Goal: Book appointment/travel/reservation

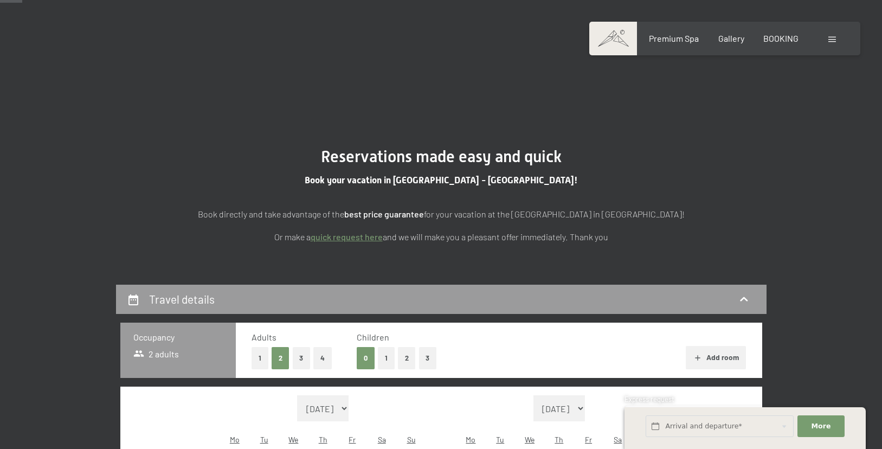
scroll to position [88, 0]
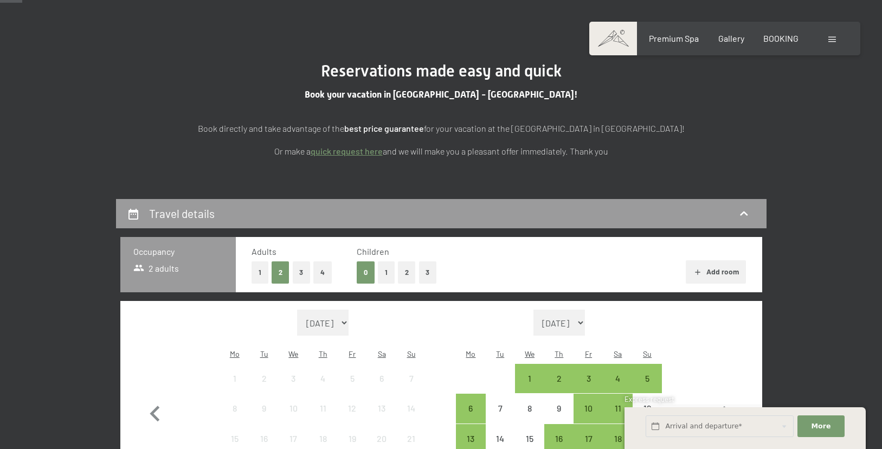
click at [403, 273] on button "2" at bounding box center [407, 272] width 18 height 22
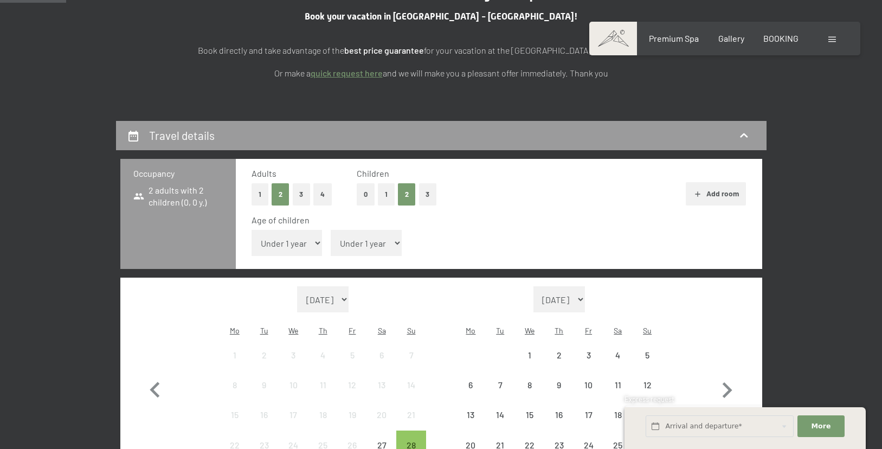
scroll to position [246, 0]
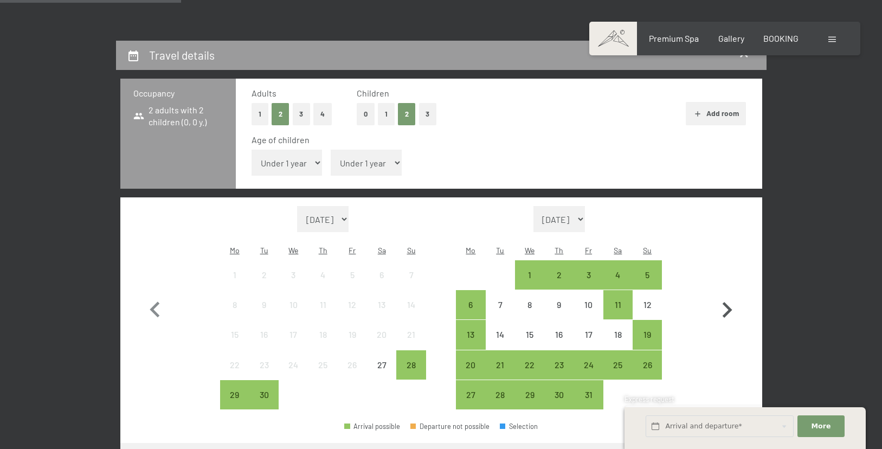
click at [722, 294] on icon "button" at bounding box center [726, 309] width 31 height 31
select select "2025-10-01"
select select "2025-11-01"
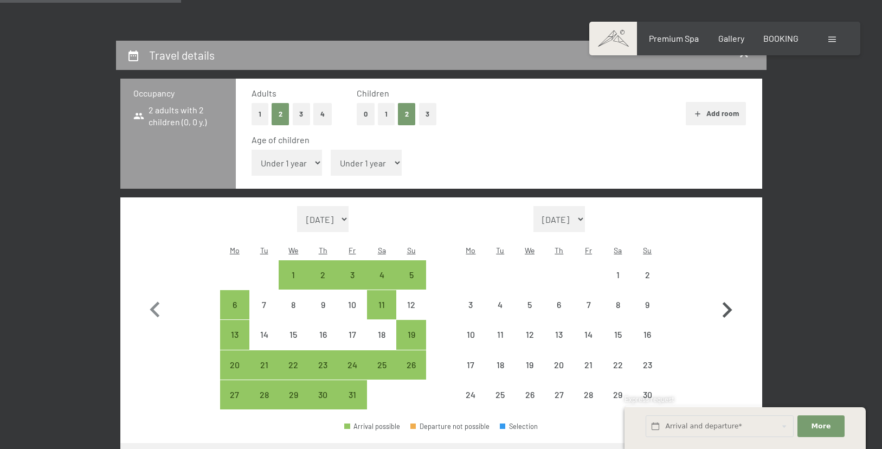
click at [725, 294] on icon "button" at bounding box center [726, 309] width 31 height 31
select select "2025-11-01"
select select "2025-12-01"
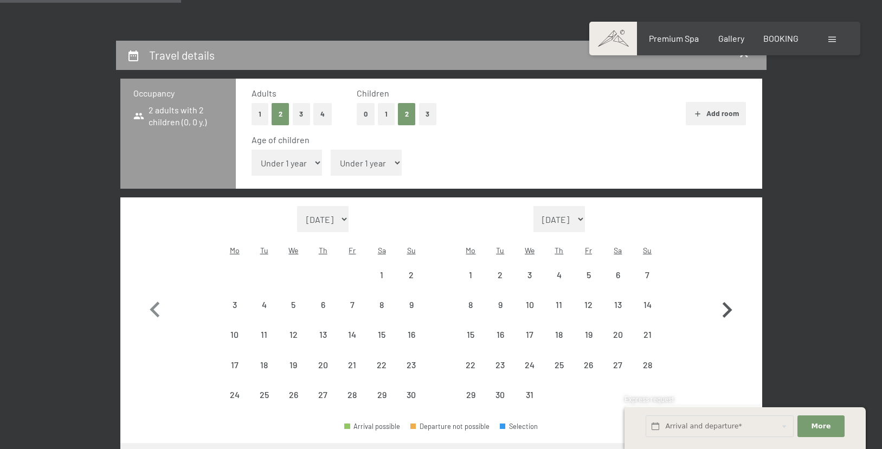
select select "2025-11-01"
select select "2025-12-01"
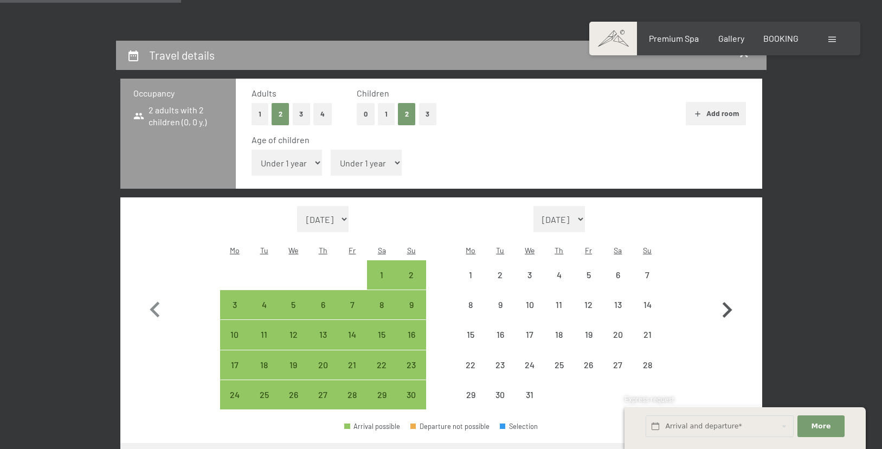
click at [725, 294] on icon "button" at bounding box center [726, 309] width 31 height 31
select select "2025-12-01"
select select "2026-01-01"
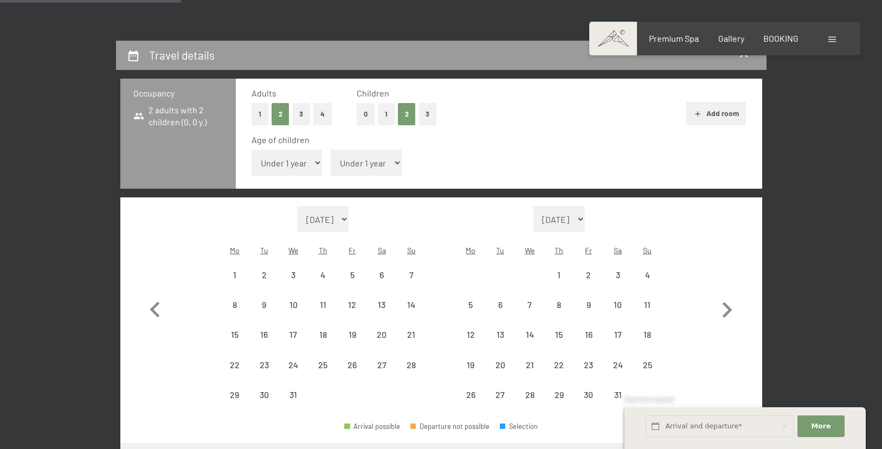
select select "2025-12-01"
select select "2026-01-01"
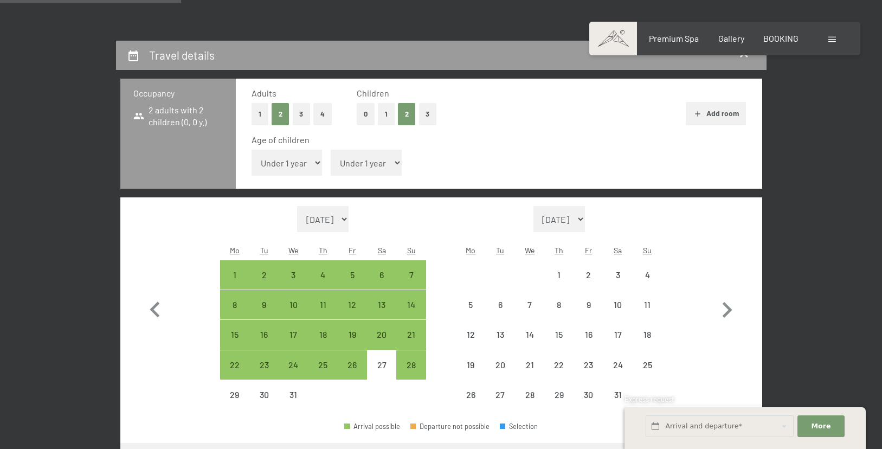
select select "2025-12-01"
select select "2026-01-01"
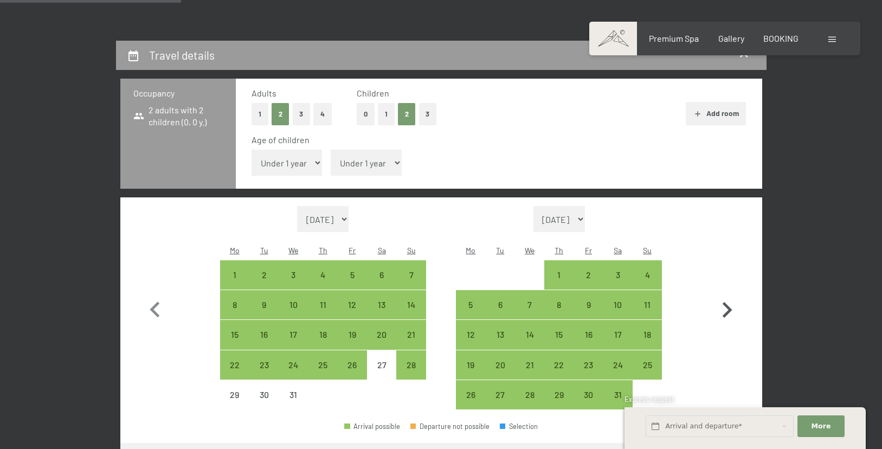
click at [729, 294] on icon "button" at bounding box center [726, 309] width 31 height 31
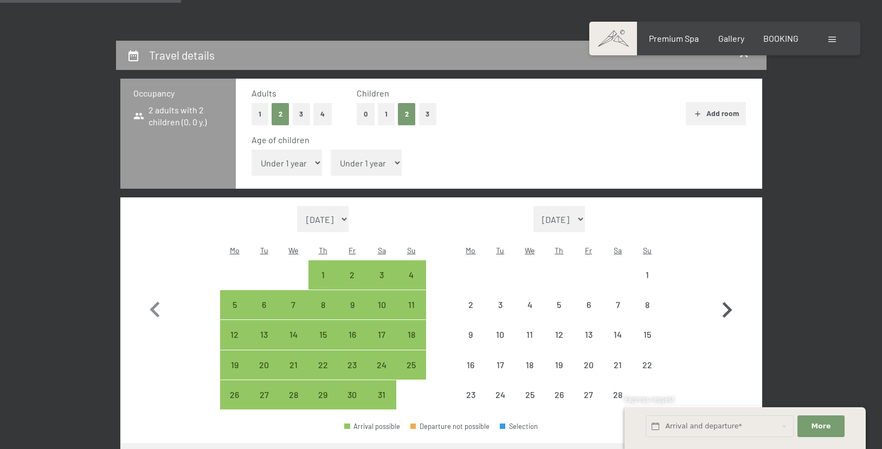
select select "2026-01-01"
select select "2026-02-01"
select select "2026-01-01"
select select "2026-02-01"
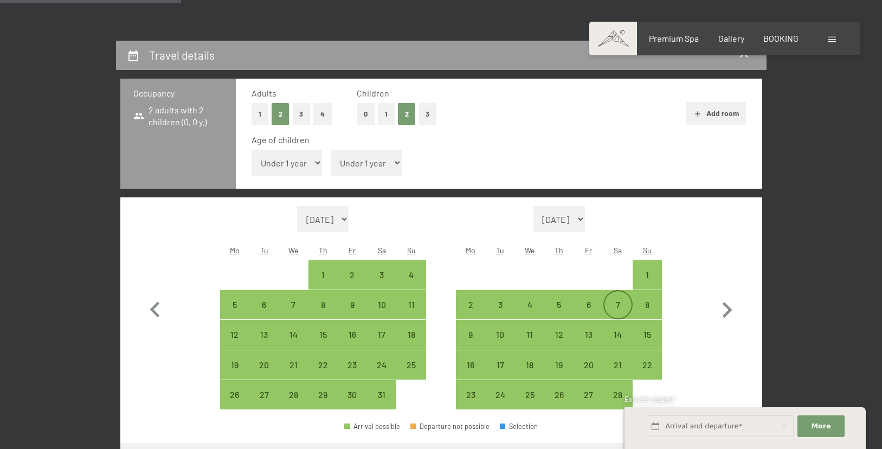
click at [619, 300] on div "7" at bounding box center [617, 313] width 27 height 27
select select "2026-01-01"
select select "2026-02-01"
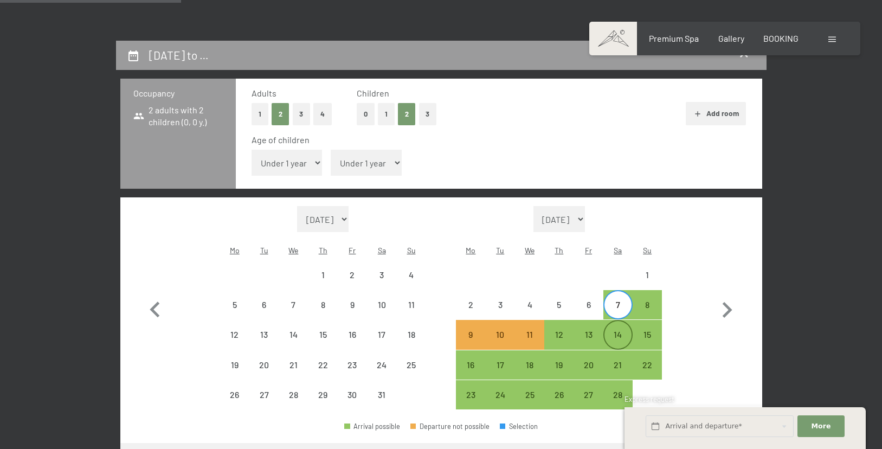
click at [615, 330] on div "14" at bounding box center [617, 343] width 27 height 27
select select "2026-01-01"
select select "2026-02-01"
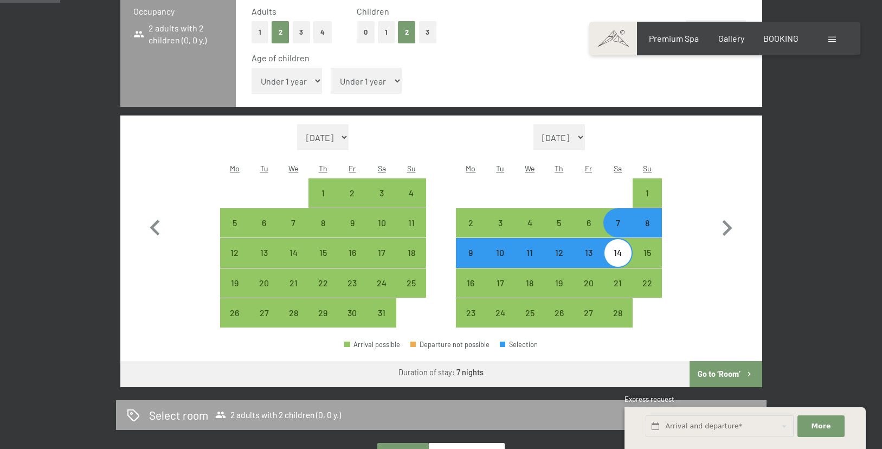
scroll to position [400, 0]
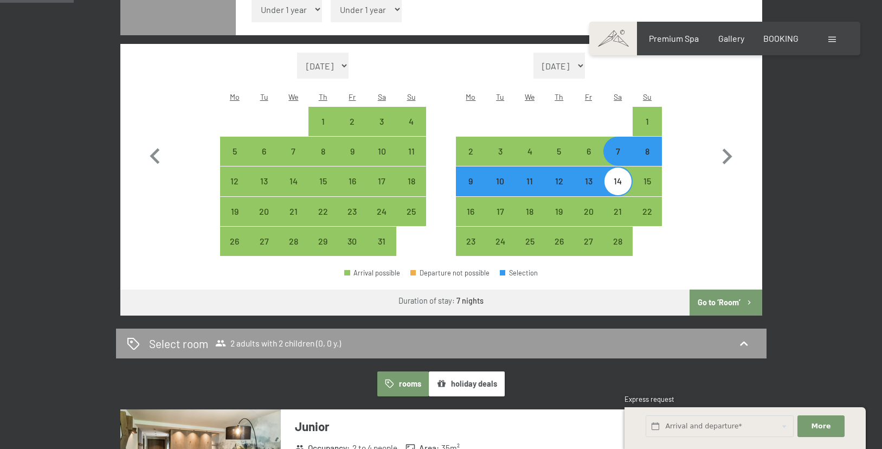
click at [714, 289] on button "Go to ‘Room’" at bounding box center [726, 302] width 72 height 26
select select "2026-01-01"
select select "2026-02-01"
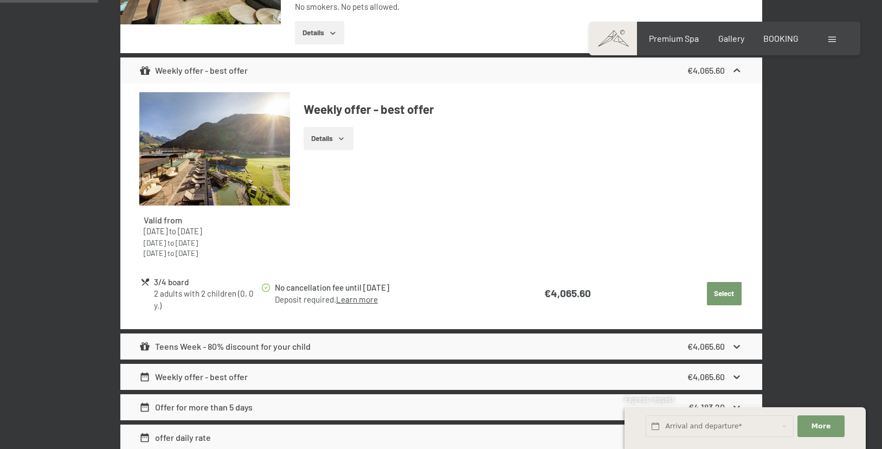
scroll to position [543, 0]
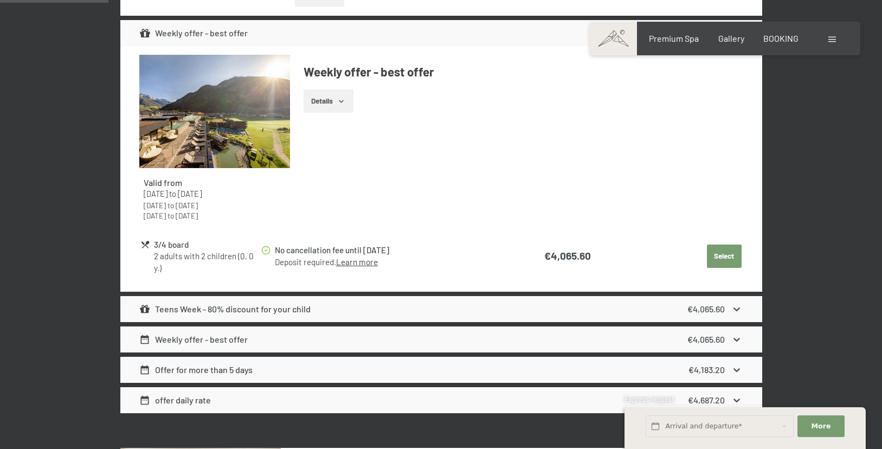
click at [740, 304] on icon at bounding box center [736, 309] width 11 height 11
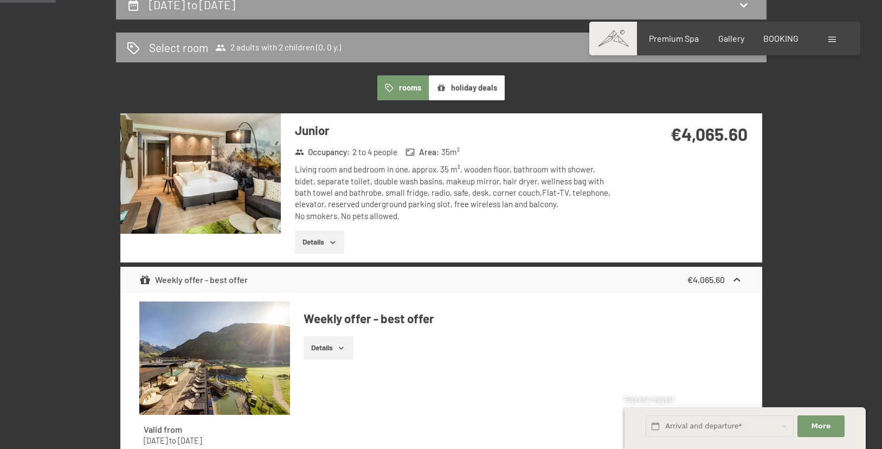
scroll to position [76, 0]
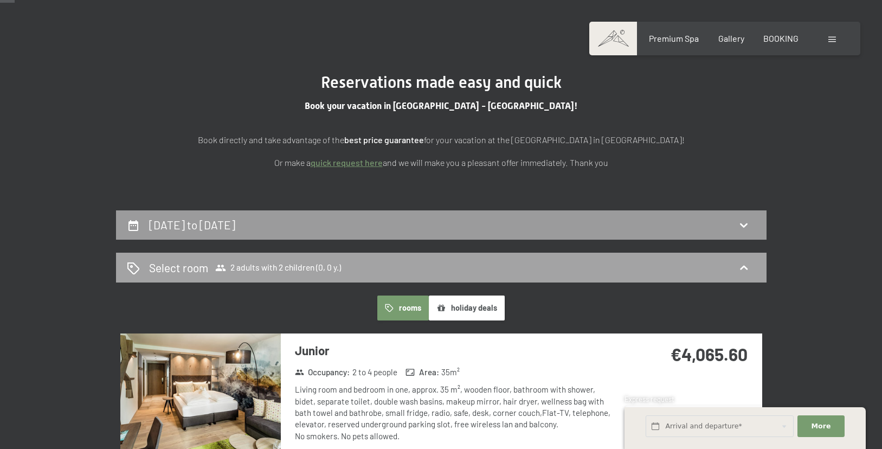
click at [267, 266] on span "2 adults with 2 children (0, 0 y.)" at bounding box center [278, 267] width 126 height 11
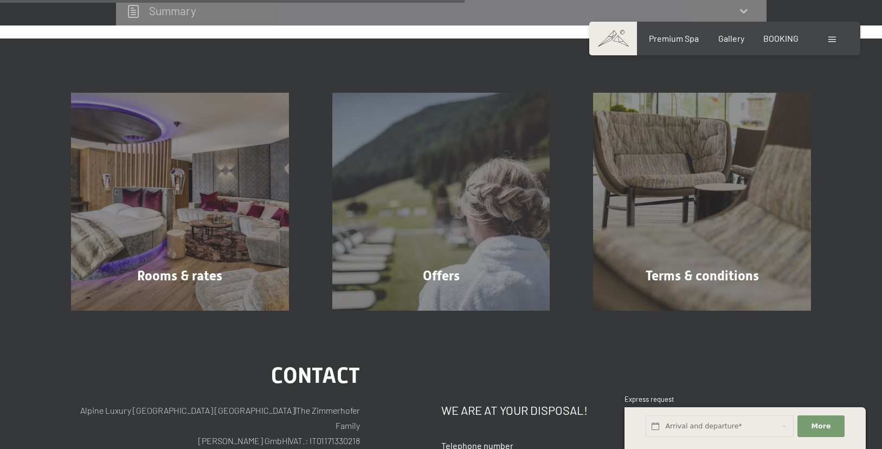
scroll to position [49, 0]
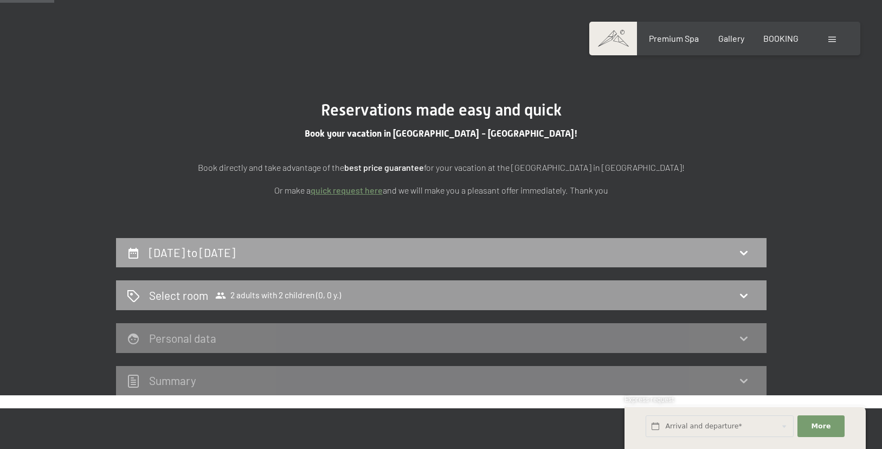
click at [235, 252] on h2 "7th February to 14th February 2026" at bounding box center [192, 253] width 86 height 14
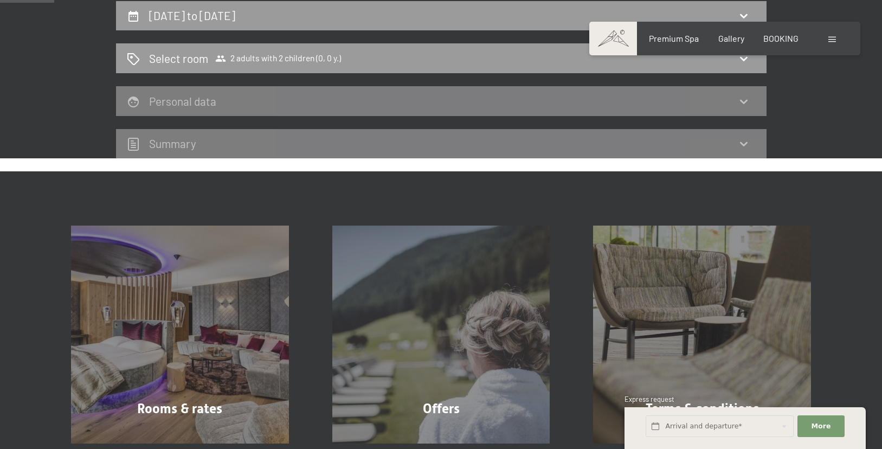
select select "2026-01-01"
select select "2026-02-01"
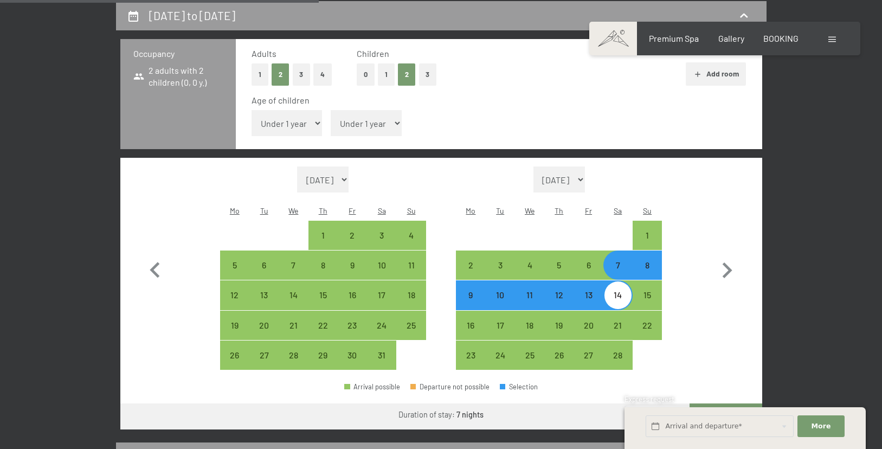
select select "6"
select select "2026-01-01"
select select "2026-02-01"
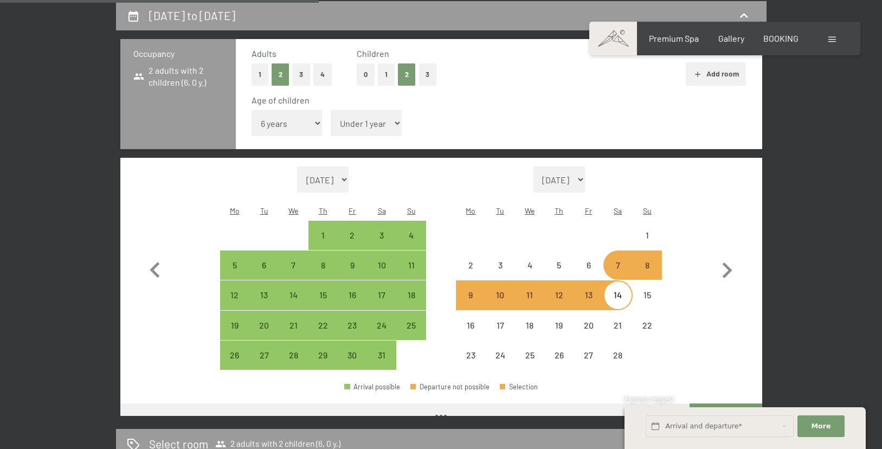
select select "8"
select select "2026-01-01"
select select "2026-02-01"
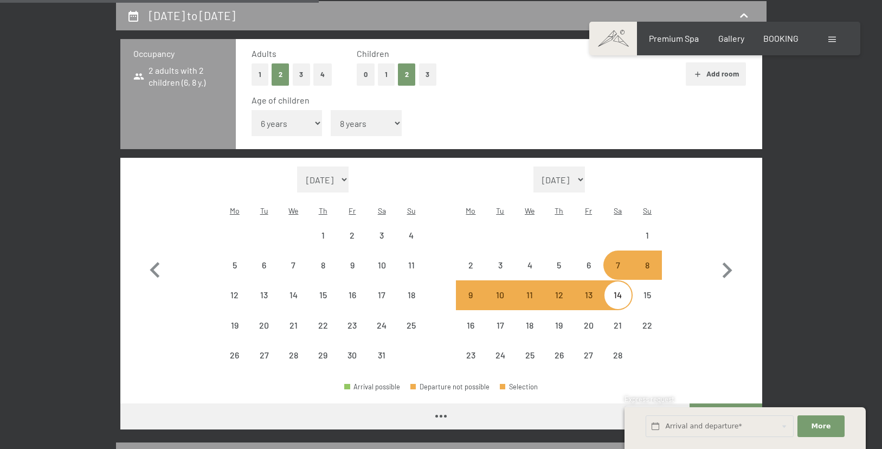
select select "2026-01-01"
select select "2026-02-01"
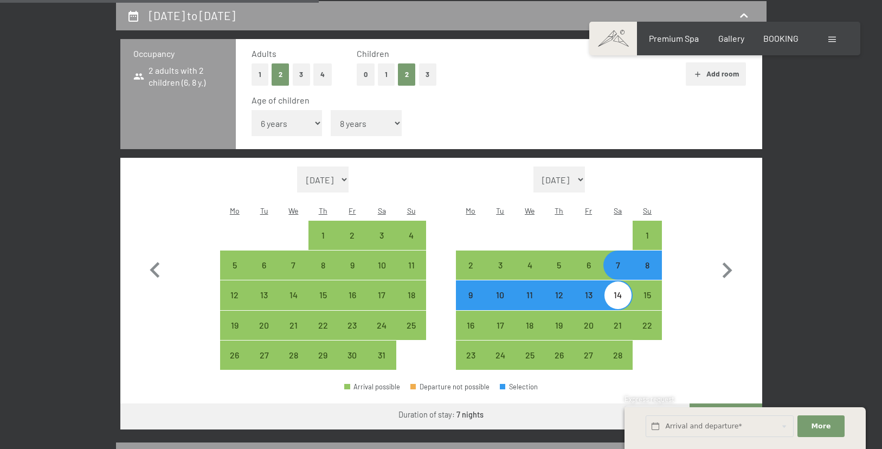
click at [716, 403] on button "Go to ‘Room’" at bounding box center [726, 416] width 72 height 26
select select "2026-01-01"
select select "2026-02-01"
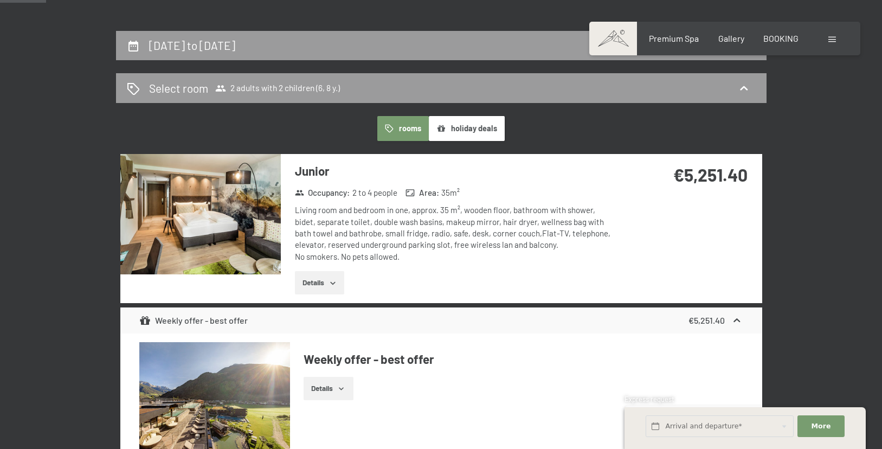
scroll to position [164, 0]
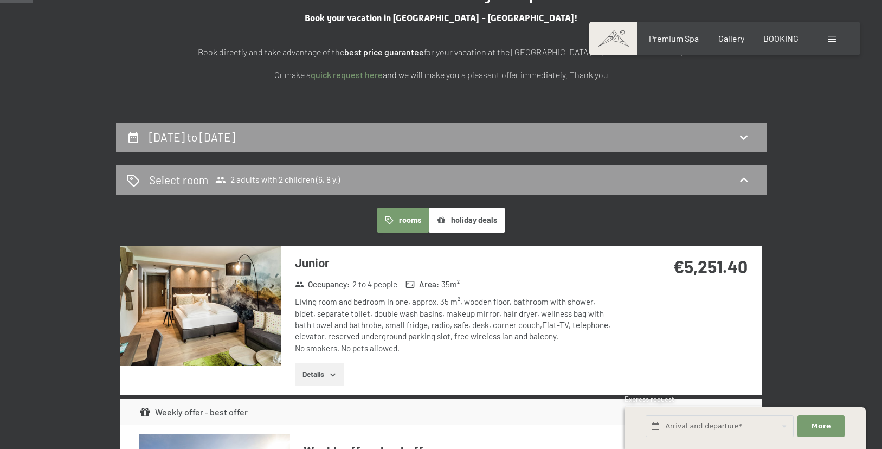
click at [457, 218] on button "holiday deals" at bounding box center [467, 220] width 76 height 25
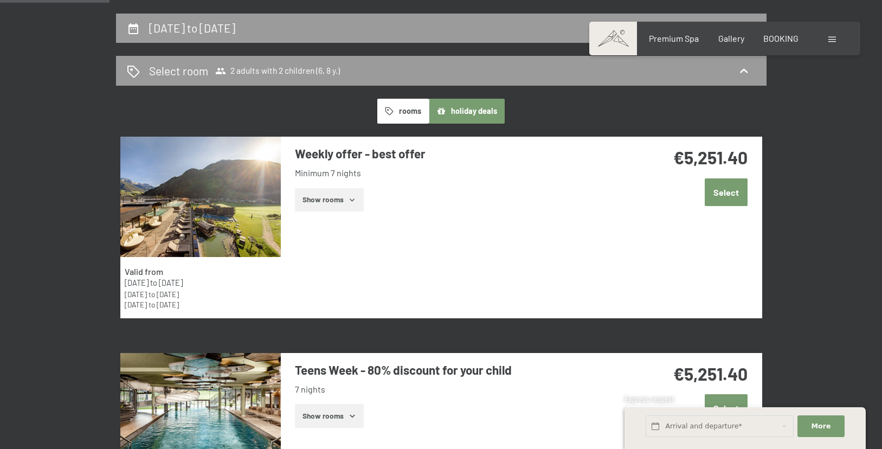
scroll to position [57, 0]
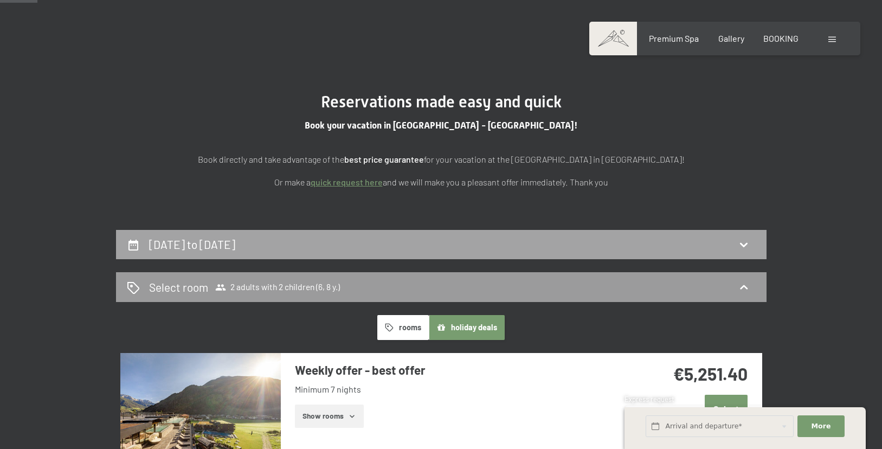
click at [235, 240] on h2 "7th February to 14th February 2026" at bounding box center [192, 244] width 86 height 14
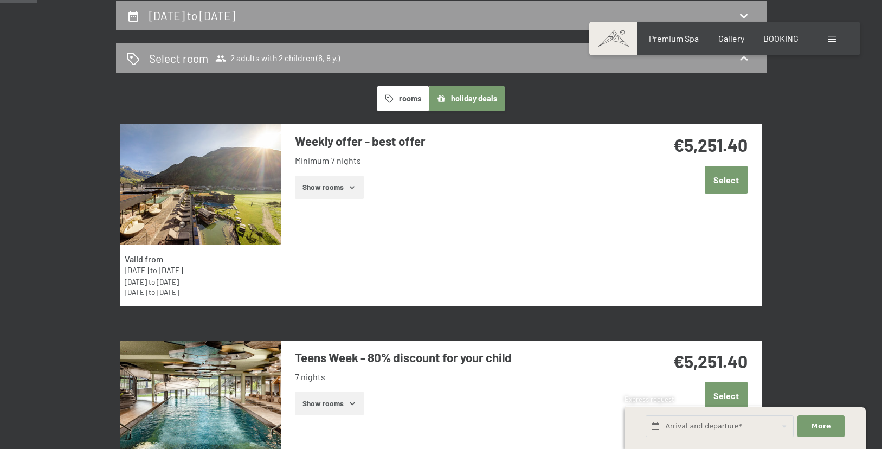
select select "6"
select select "8"
select select "2026-01-01"
select select "2026-02-01"
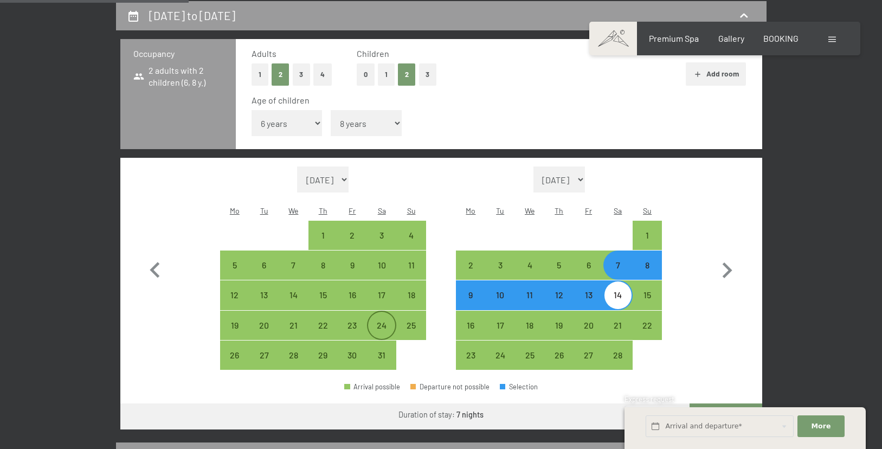
click at [382, 321] on div "24" at bounding box center [381, 334] width 27 height 27
select select "2026-01-01"
select select "2026-02-01"
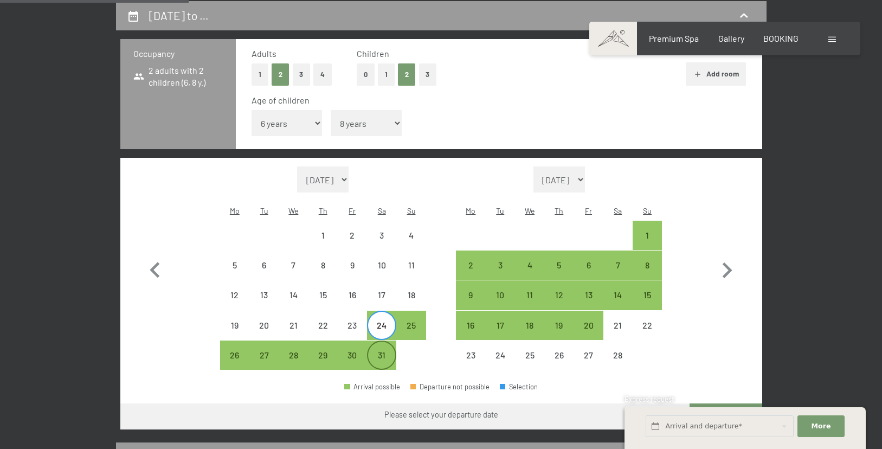
click at [379, 351] on div "31" at bounding box center [381, 364] width 27 height 27
select select "2026-01-01"
select select "2026-02-01"
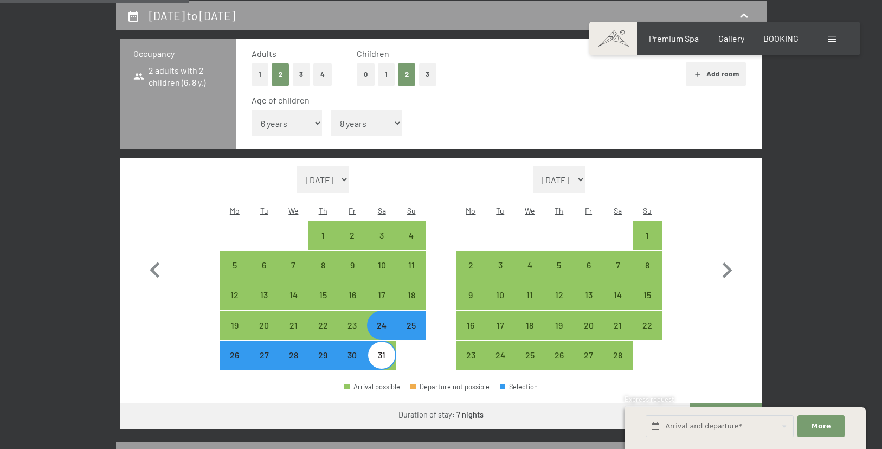
click at [705, 403] on button "Go to ‘Room’" at bounding box center [726, 416] width 72 height 26
select select "2026-01-01"
select select "2026-02-01"
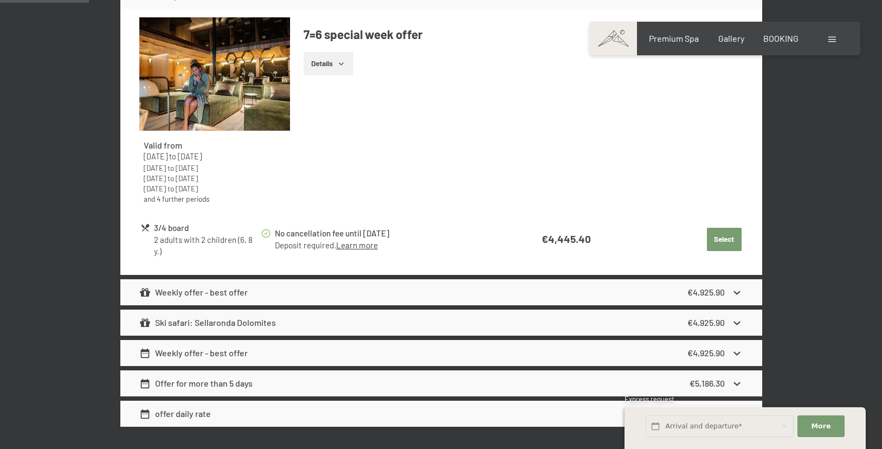
scroll to position [623, 0]
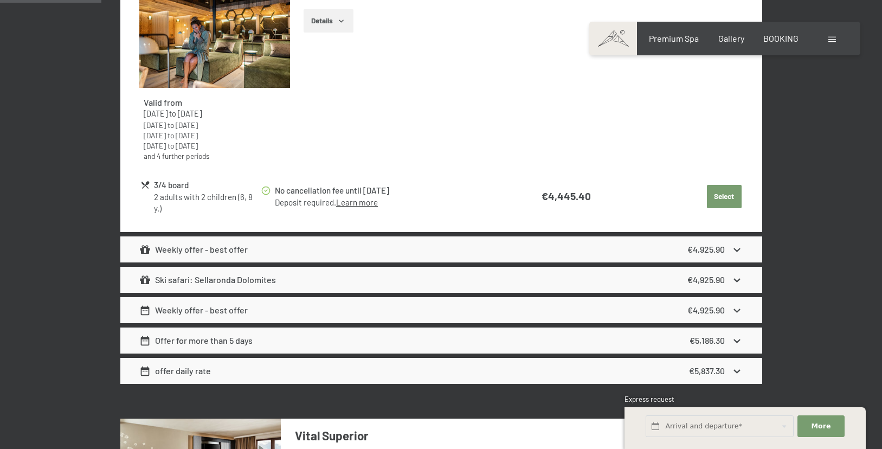
click at [179, 275] on div "Ski safari: Sellaronda Dolomites" at bounding box center [207, 279] width 137 height 13
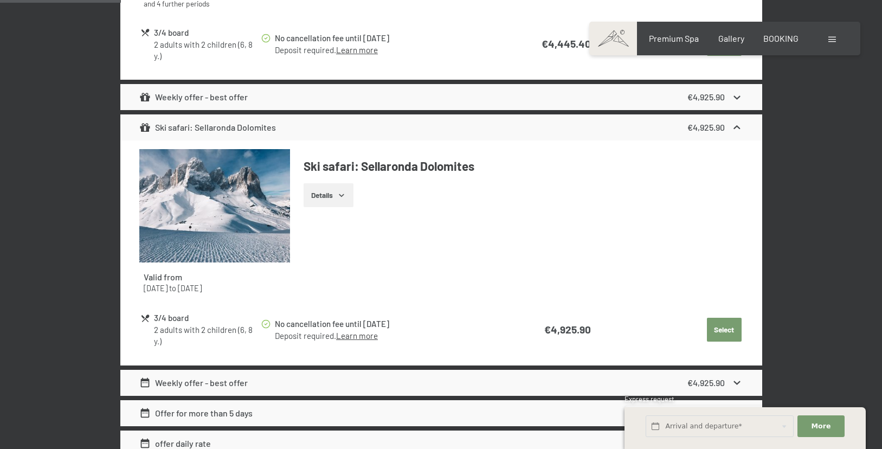
scroll to position [774, 0]
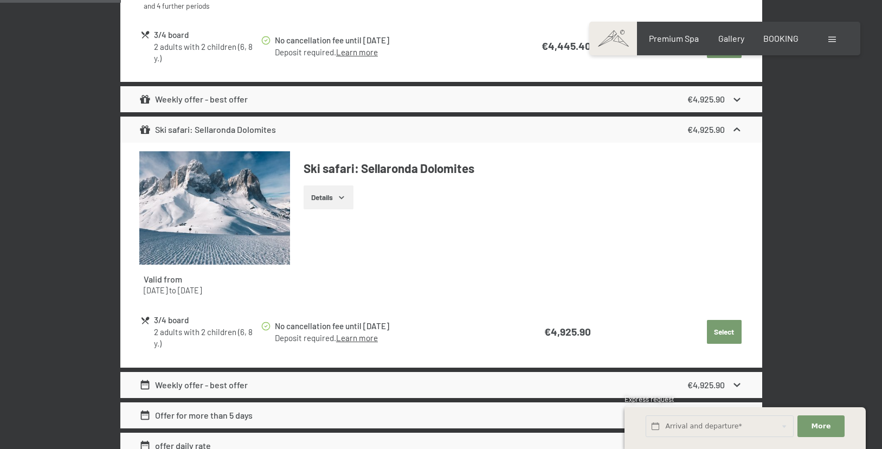
click at [192, 126] on div "Ski safari: Sellaronda Dolomites" at bounding box center [207, 129] width 137 height 13
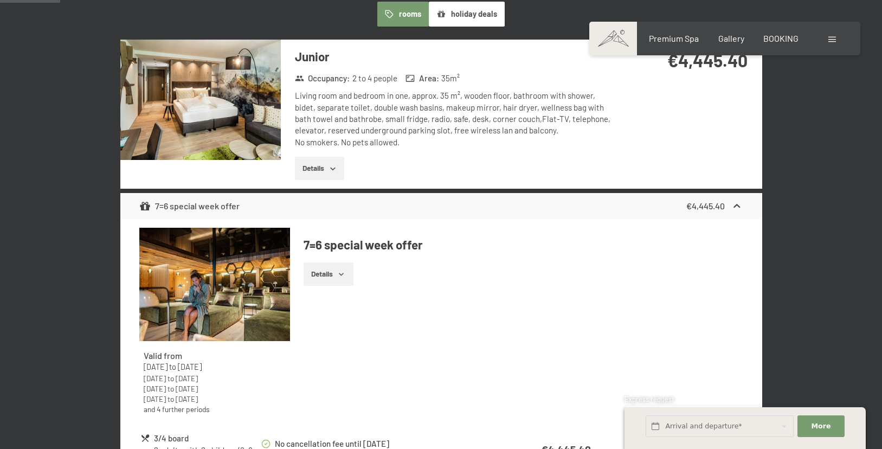
scroll to position [280, 0]
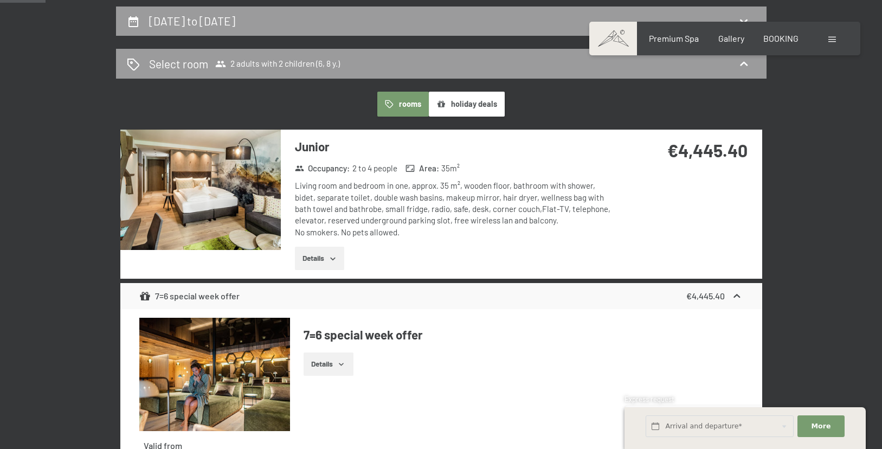
click at [316, 258] on button "Details" at bounding box center [319, 259] width 49 height 24
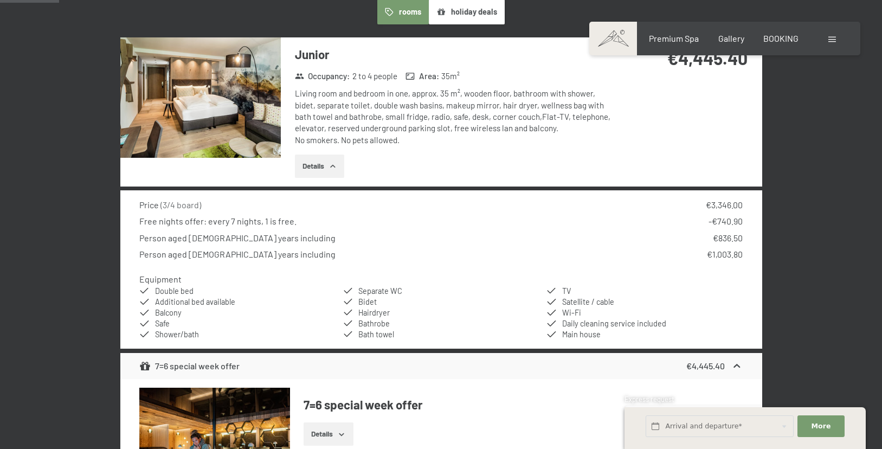
scroll to position [419, 0]
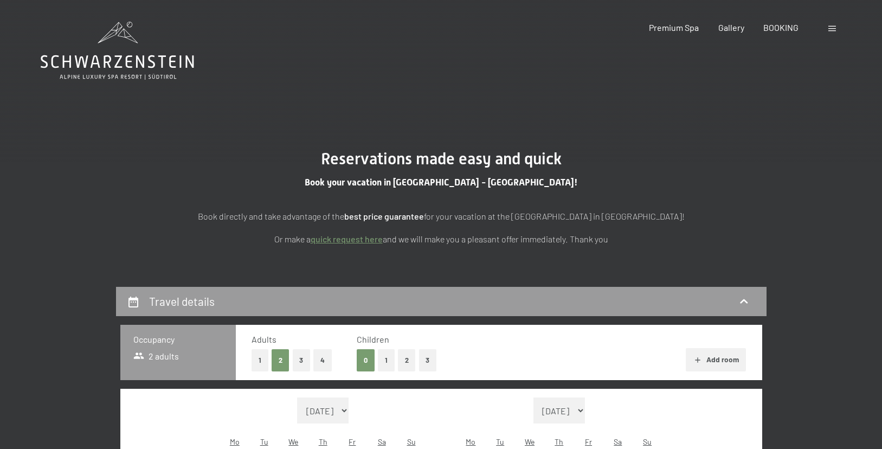
click at [406, 359] on button "2" at bounding box center [407, 360] width 18 height 22
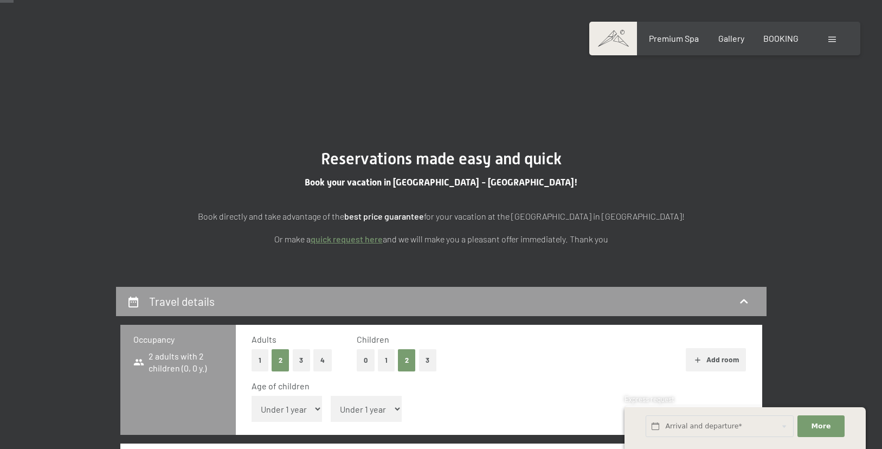
scroll to position [86, 0]
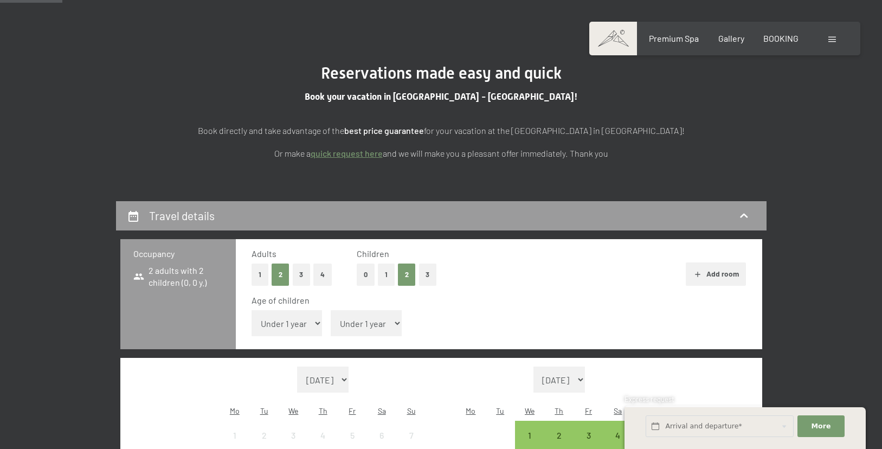
select select "6"
select select "8"
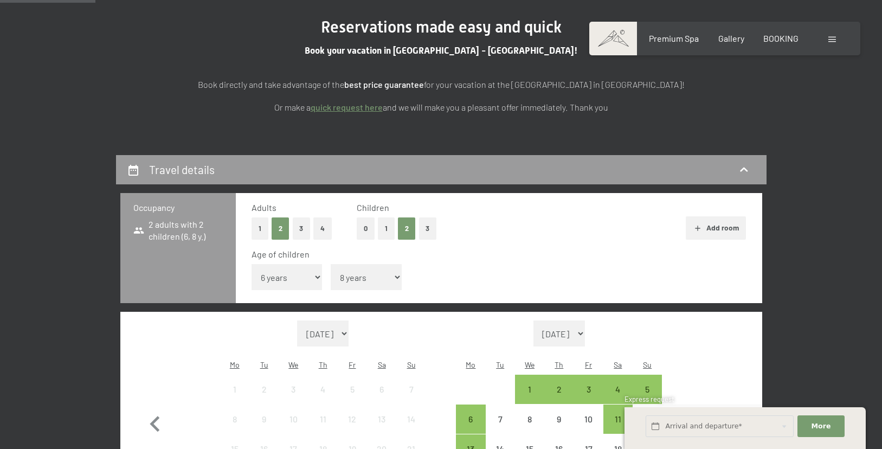
scroll to position [205, 0]
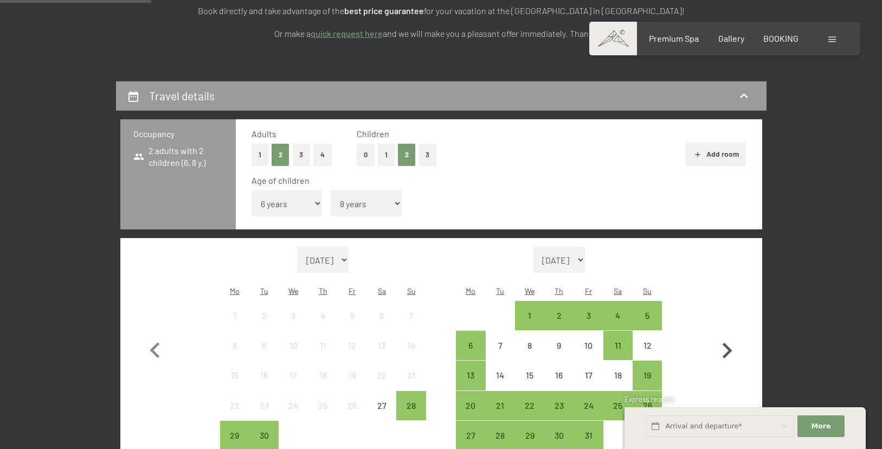
click at [728, 343] on icon "button" at bounding box center [728, 351] width 10 height 16
select select "2025-10-01"
select select "[DATE]"
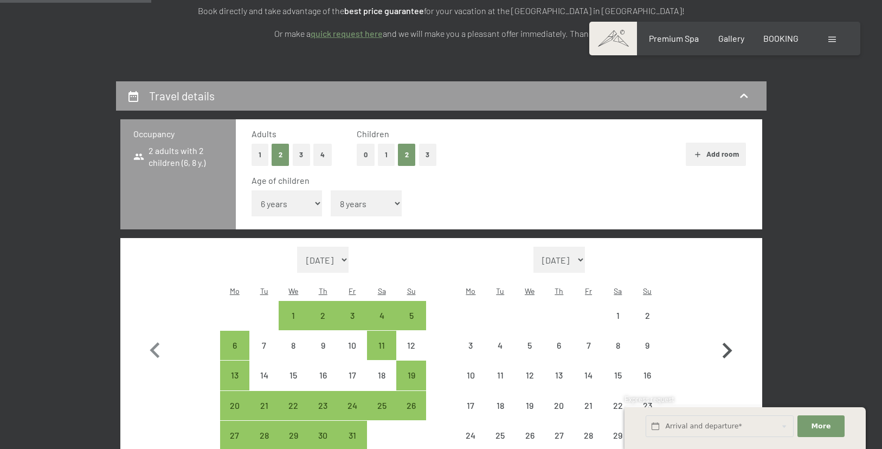
select select "[DATE]"
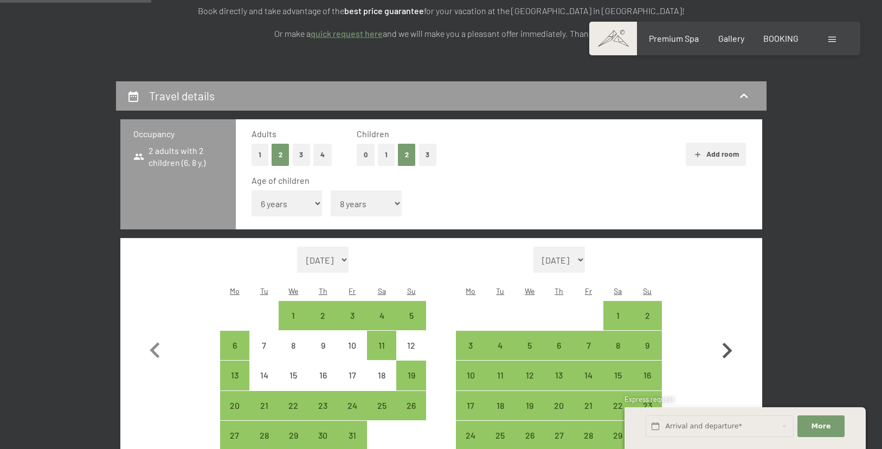
click at [726, 335] on icon "button" at bounding box center [726, 350] width 31 height 31
select select "[DATE]"
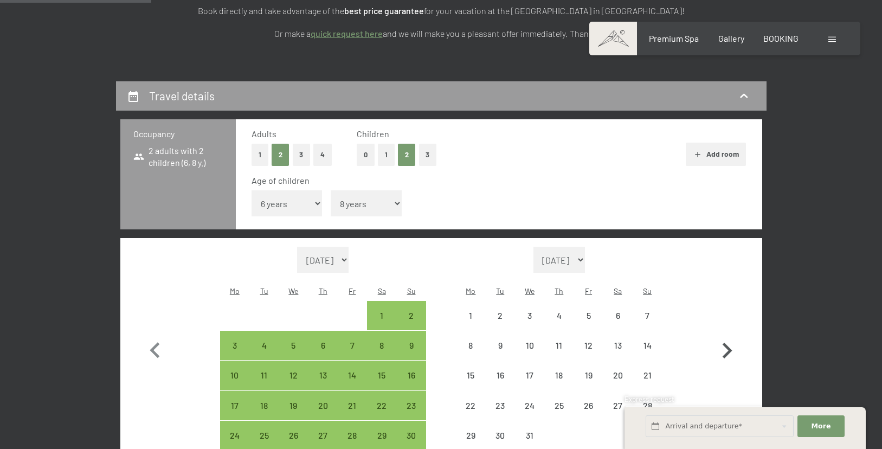
scroll to position [0, 0]
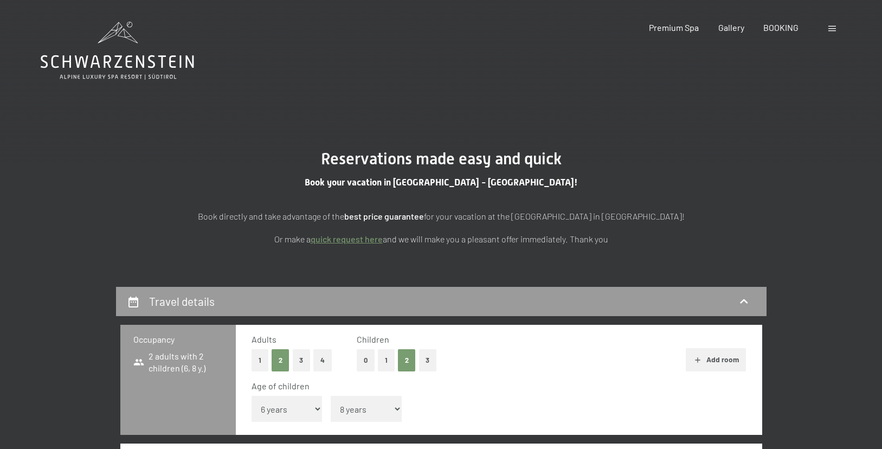
select select "[DATE]"
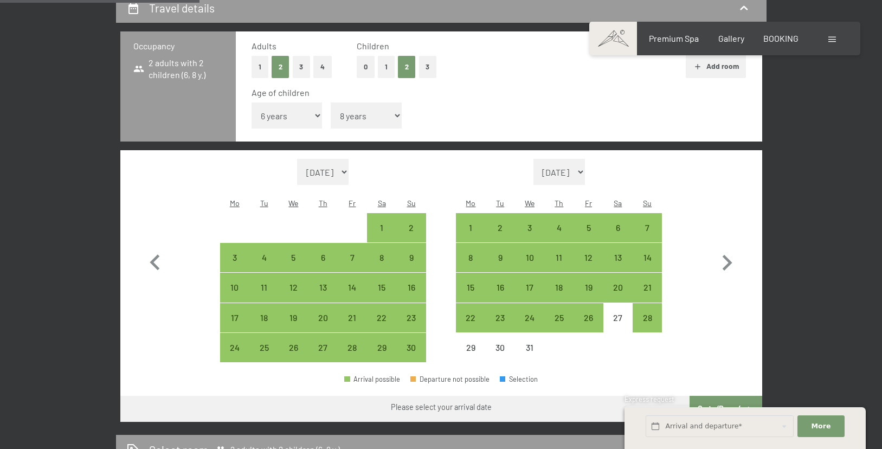
scroll to position [83, 0]
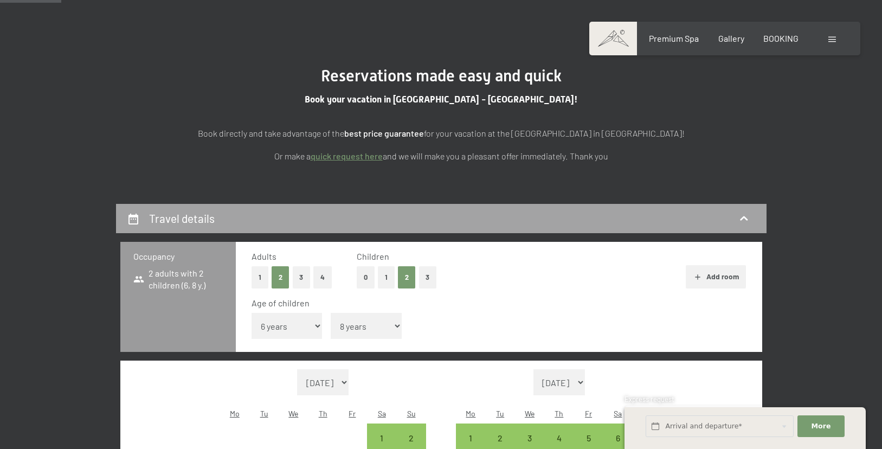
click at [267, 221] on div "Travel details" at bounding box center [441, 218] width 629 height 16
select select "[DATE]"
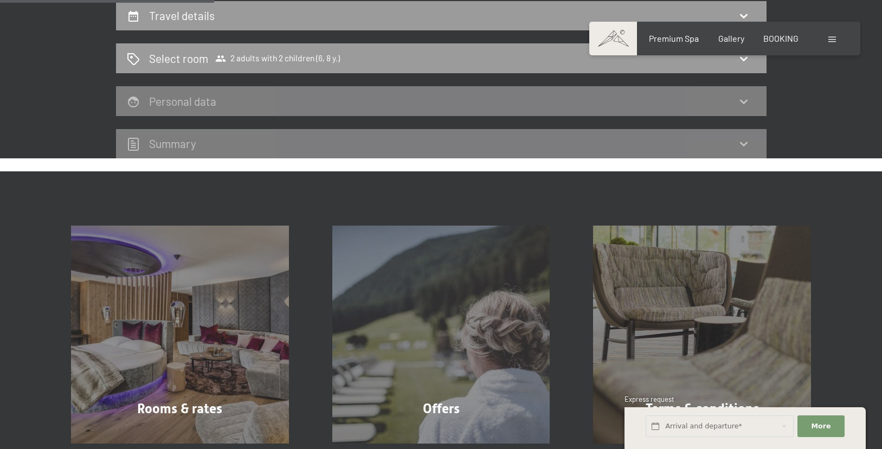
scroll to position [81, 0]
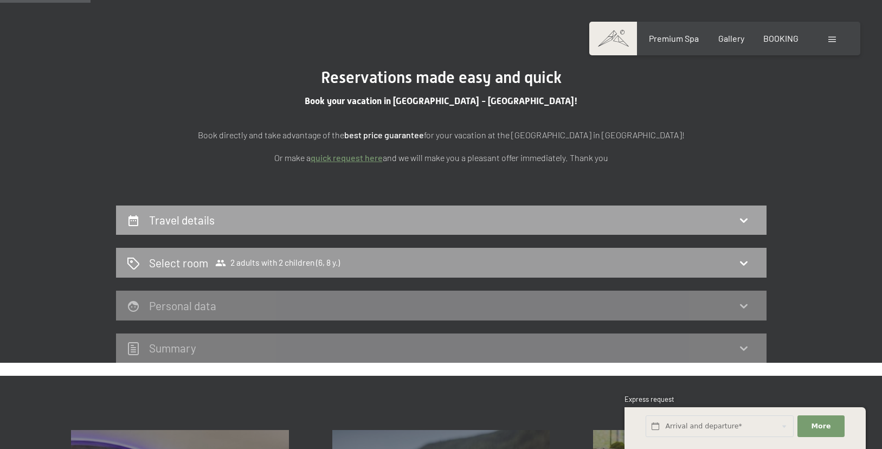
click at [199, 213] on h2 "Travel details" at bounding box center [182, 220] width 66 height 14
select select "6"
select select "8"
select select "[DATE]"
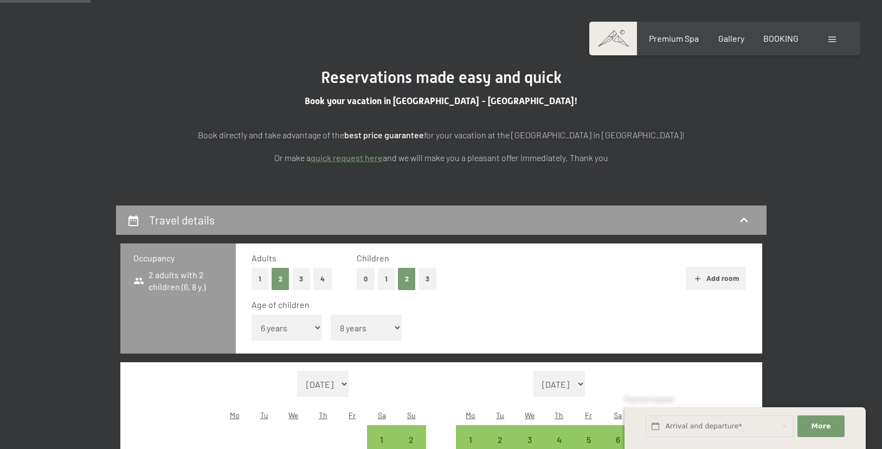
scroll to position [173, 0]
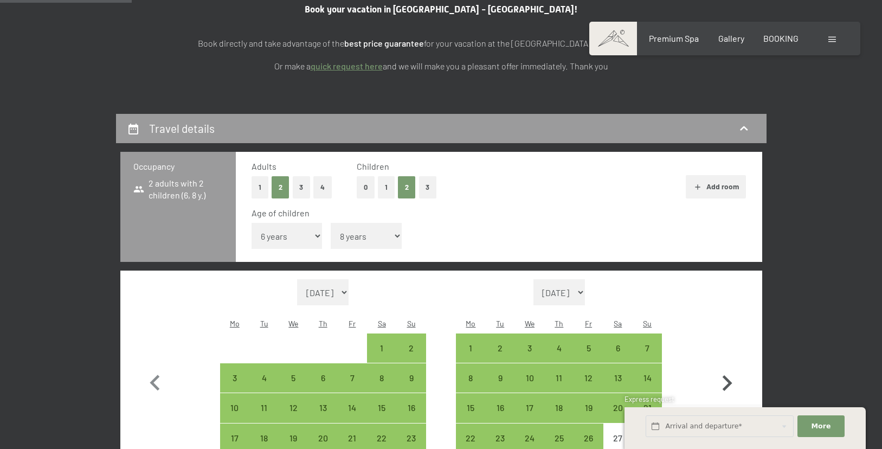
click at [726, 368] on icon "button" at bounding box center [726, 383] width 31 height 31
select select "[DATE]"
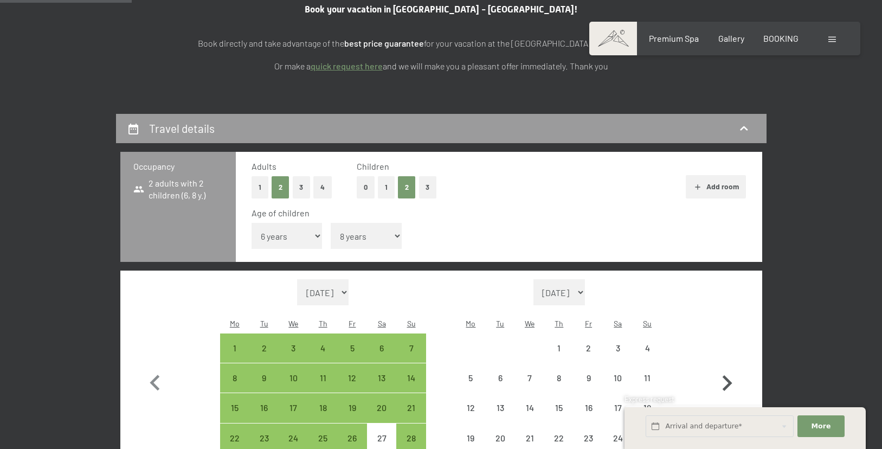
click at [726, 368] on icon "button" at bounding box center [726, 383] width 31 height 31
select select "[DATE]"
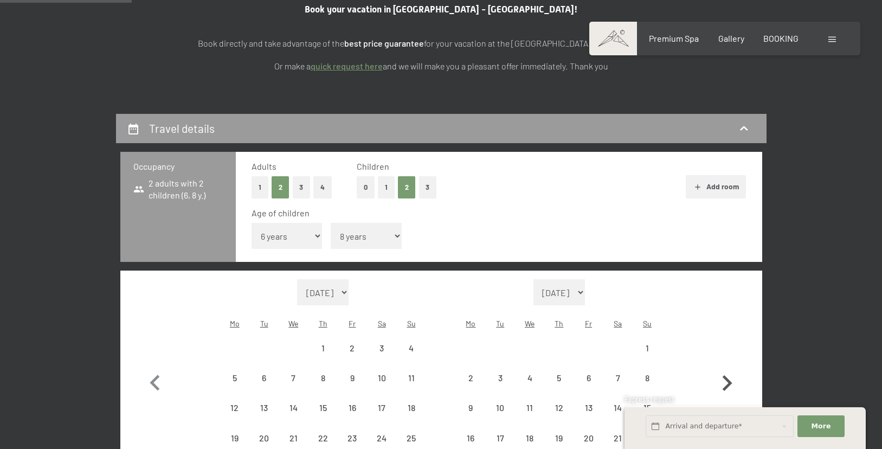
select select "[DATE]"
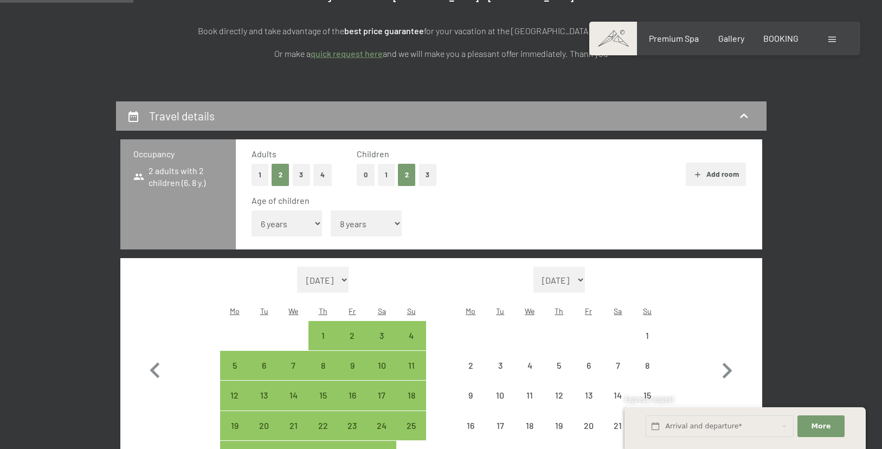
scroll to position [278, 0]
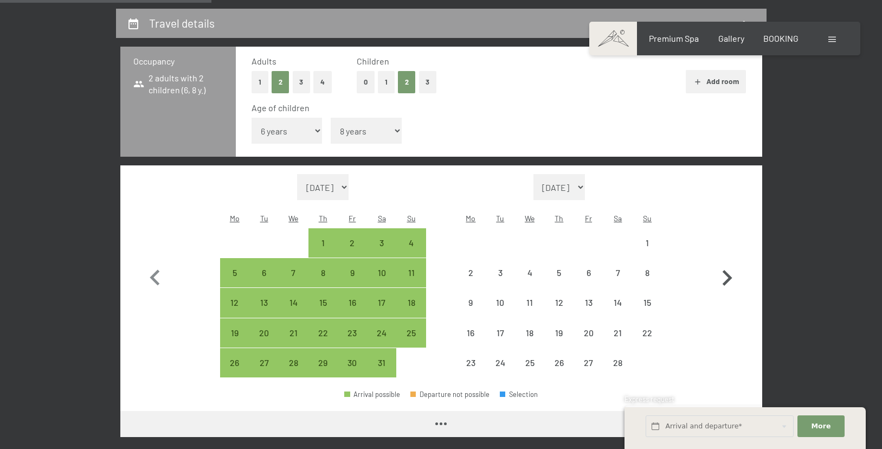
select select "[DATE]"
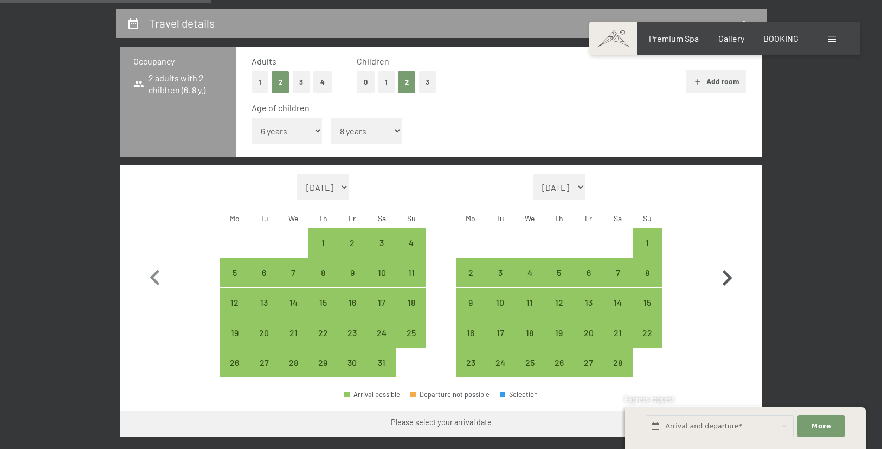
click at [723, 262] on icon "button" at bounding box center [726, 277] width 31 height 31
select select "[DATE]"
select select "2026-03-01"
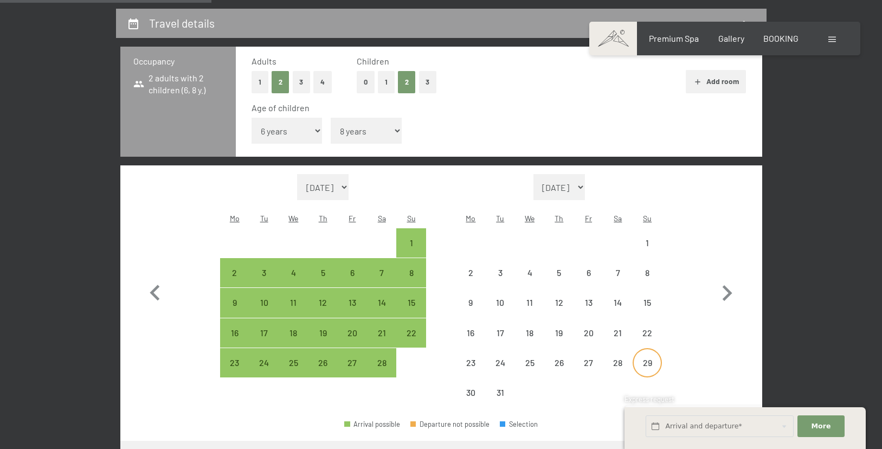
click at [655, 358] on div "29" at bounding box center [647, 371] width 27 height 27
select select "[DATE]"
select select "2026-03-01"
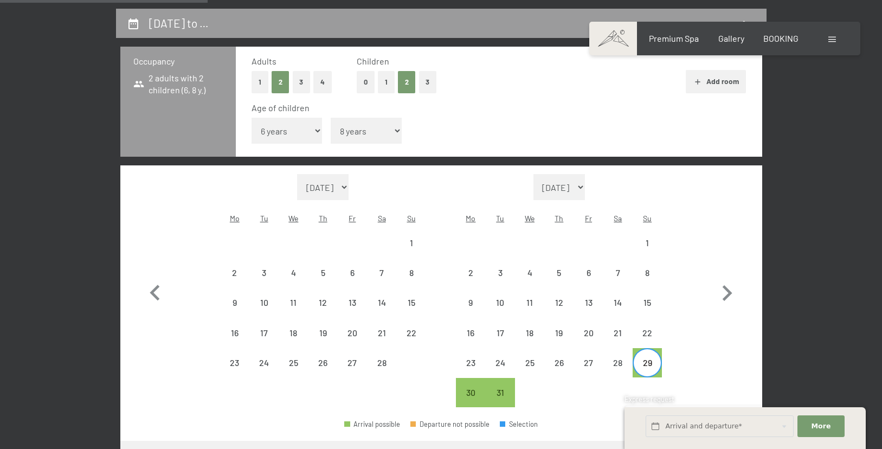
scroll to position [346, 0]
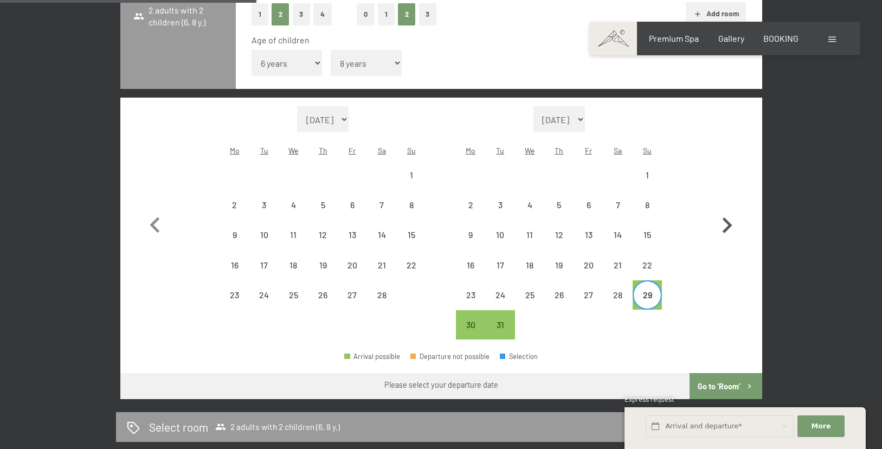
click at [724, 210] on icon "button" at bounding box center [726, 225] width 31 height 31
select select "2026-03-01"
select select "2026-04-01"
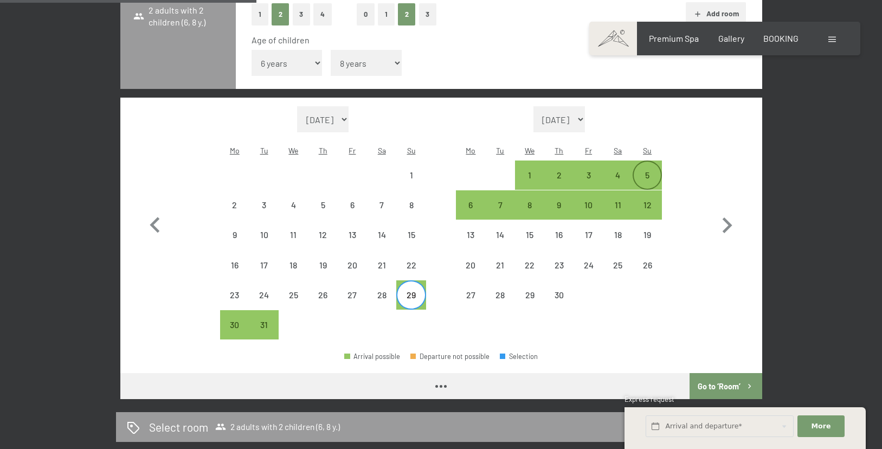
select select "2026-03-01"
select select "2026-04-01"
click at [653, 171] on div "5" at bounding box center [647, 184] width 27 height 27
select select "2026-03-01"
select select "2026-04-01"
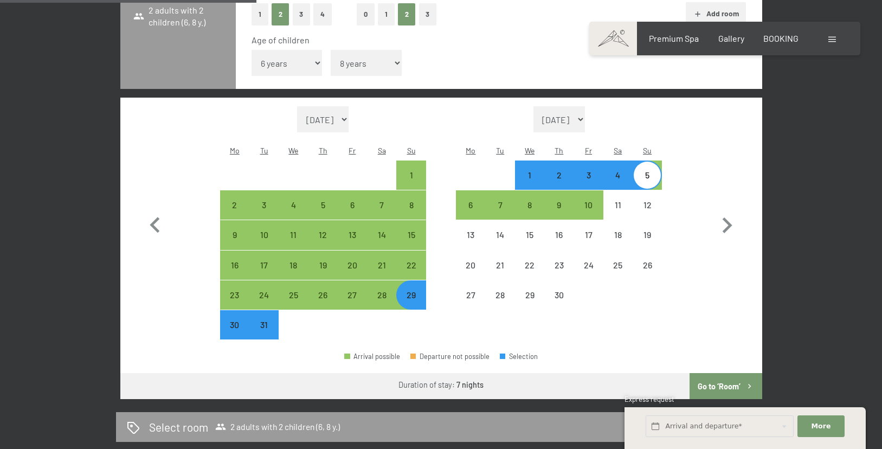
click at [732, 373] on button "Go to ‘Room’" at bounding box center [726, 386] width 72 height 26
select select "2026-03-01"
select select "2026-04-01"
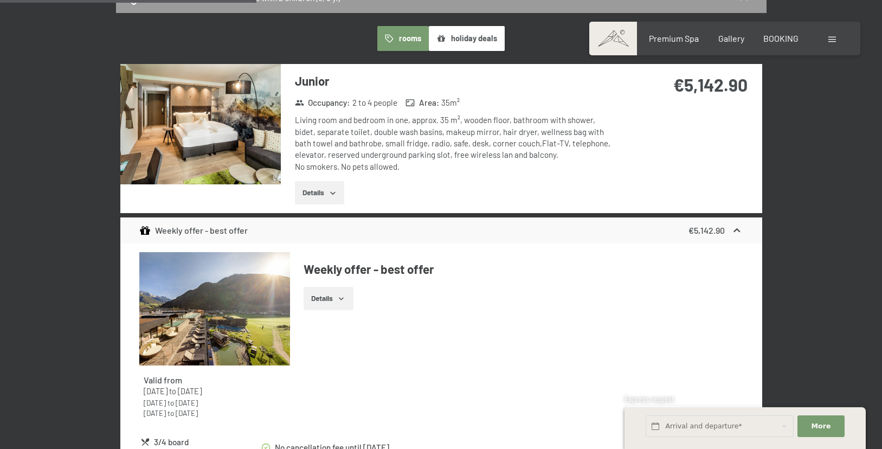
scroll to position [286, 0]
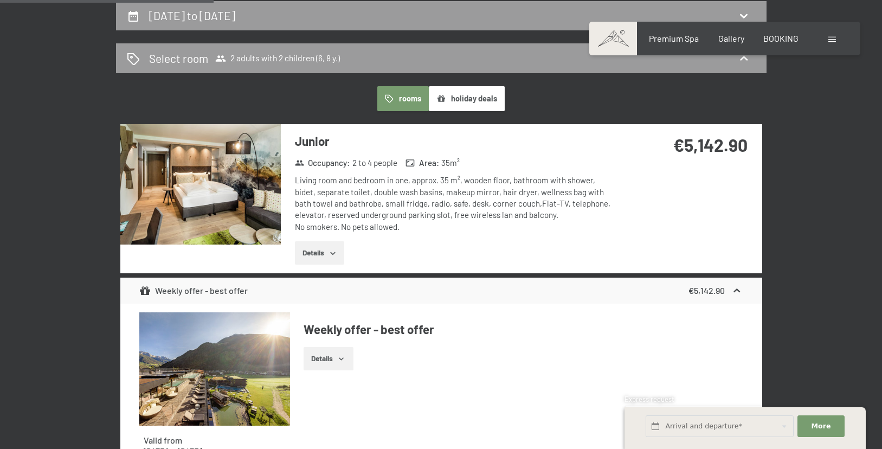
click at [314, 250] on button "Details" at bounding box center [319, 253] width 49 height 24
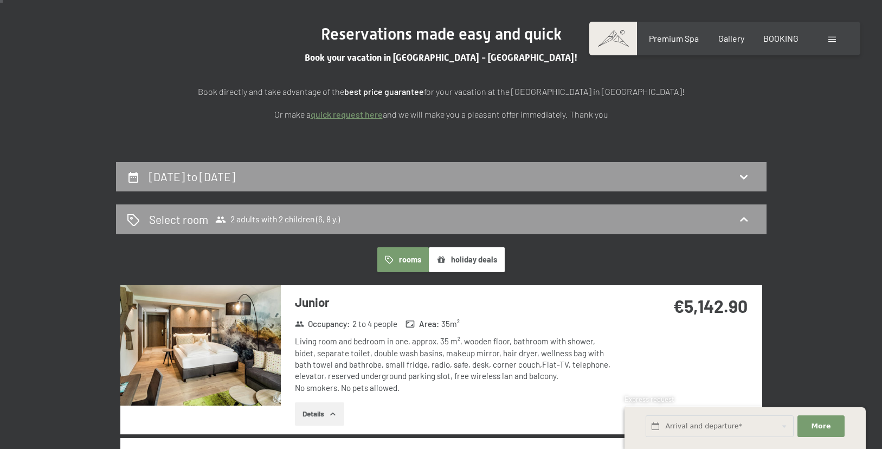
scroll to position [0, 0]
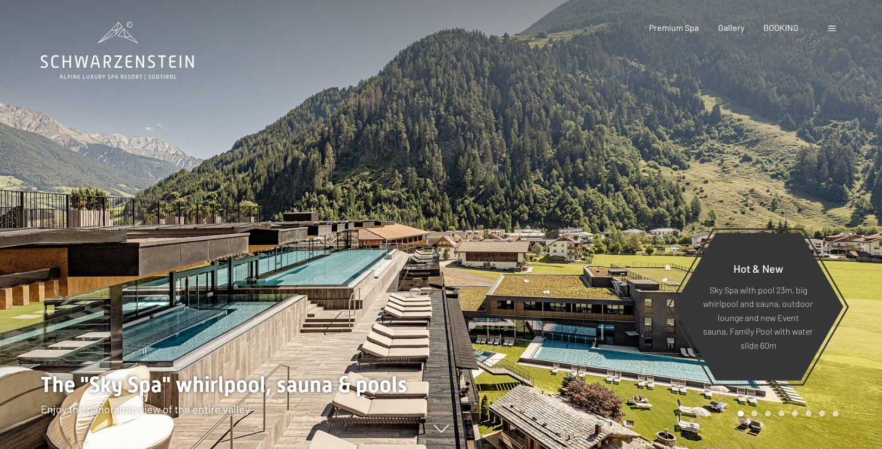
click at [839, 33] on div "Booking Enquiries Premium Spa Gallery BOOKING DE IT EN Vouchers Gallery Enquiri…" at bounding box center [725, 28] width 228 height 12
click at [835, 33] on div at bounding box center [833, 28] width 10 height 12
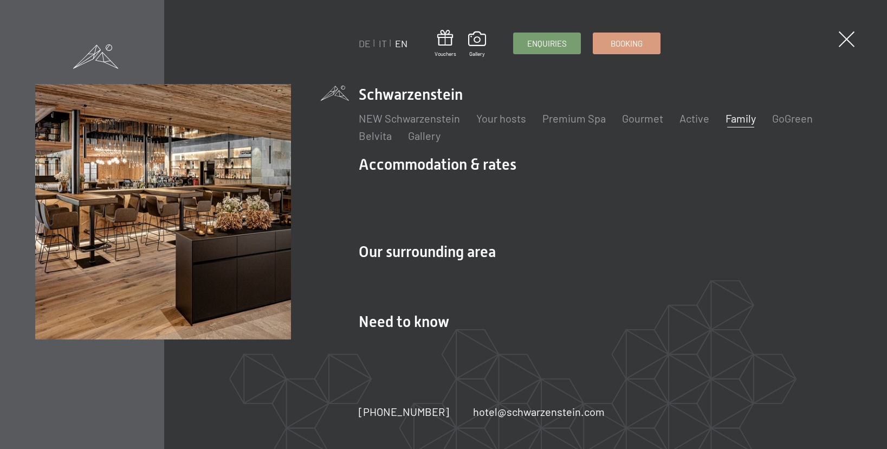
click at [726, 120] on link "Family" at bounding box center [741, 118] width 30 height 13
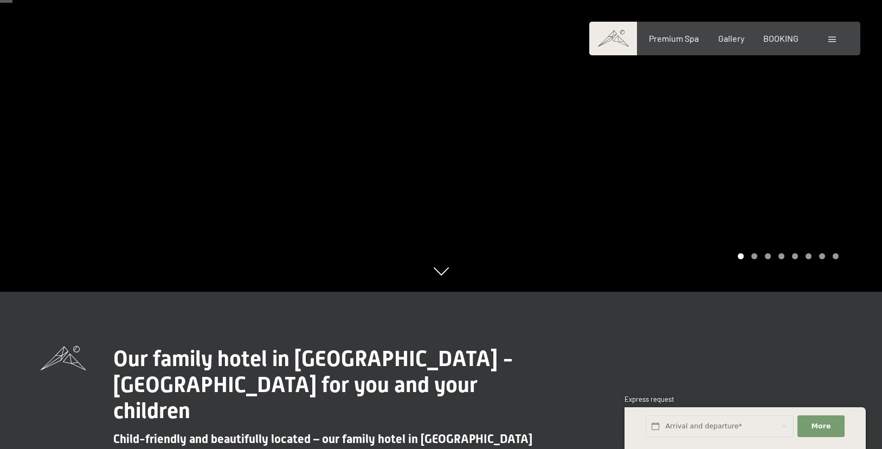
scroll to position [112, 0]
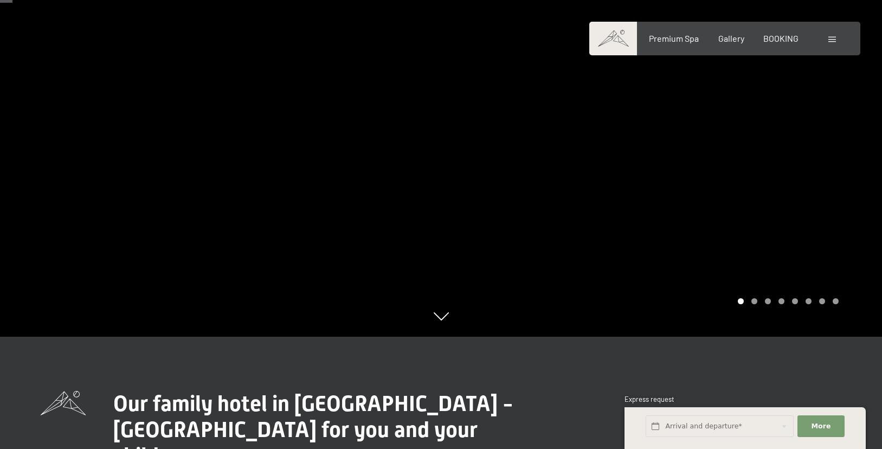
click at [756, 302] on div "Carousel Page 2" at bounding box center [754, 301] width 6 height 6
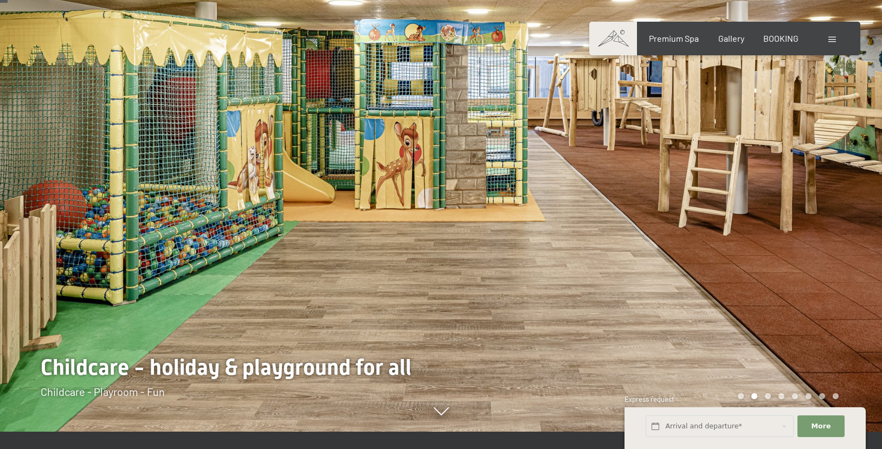
scroll to position [66, 0]
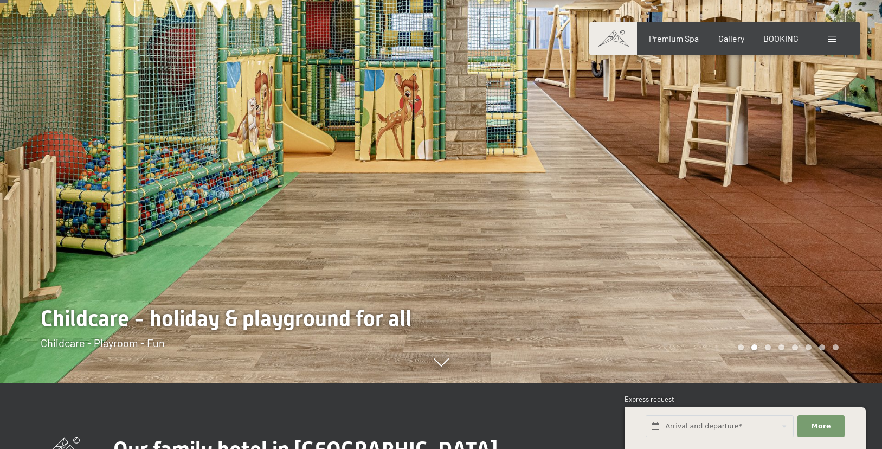
click at [767, 349] on div "Carousel Page 3" at bounding box center [768, 347] width 6 height 6
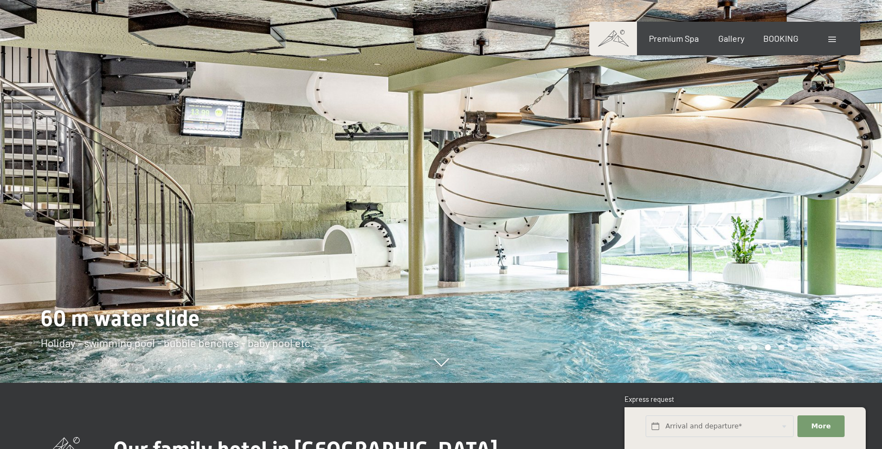
click at [782, 349] on div "Carousel Page 4" at bounding box center [781, 347] width 6 height 6
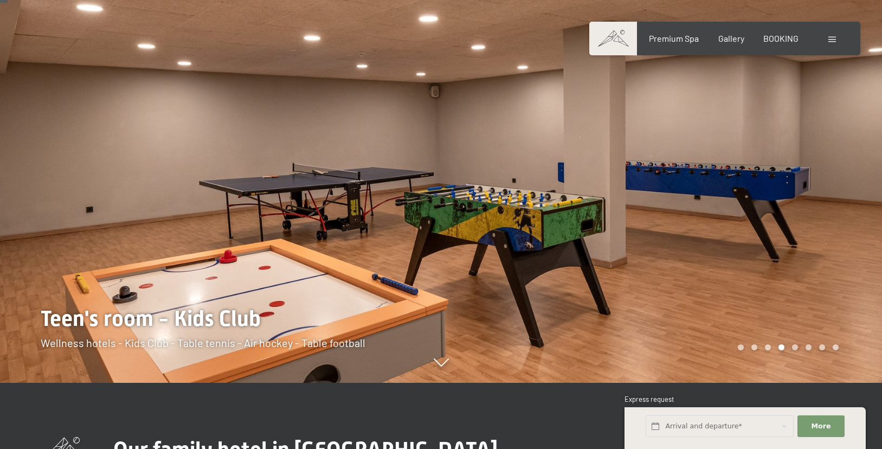
click at [798, 349] on div "Carousel Pagination" at bounding box center [786, 347] width 105 height 6
click at [796, 349] on div "Carousel Page 5" at bounding box center [795, 347] width 6 height 6
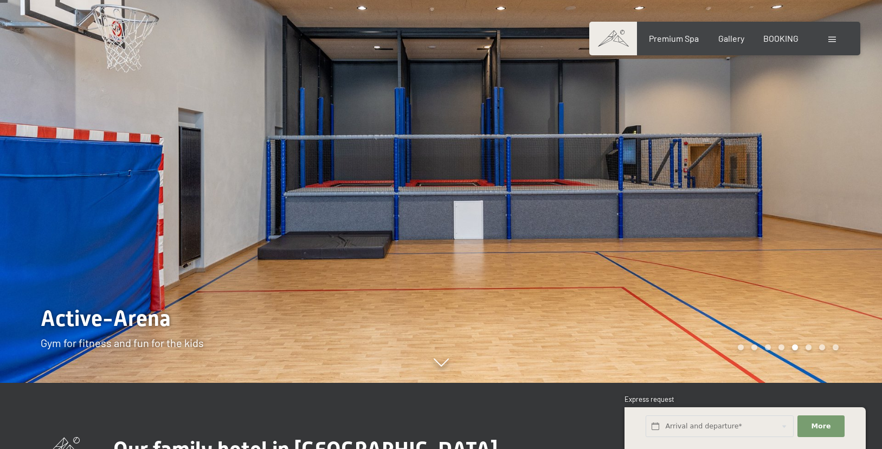
click at [809, 350] on div "Carousel Page 6" at bounding box center [809, 347] width 6 height 6
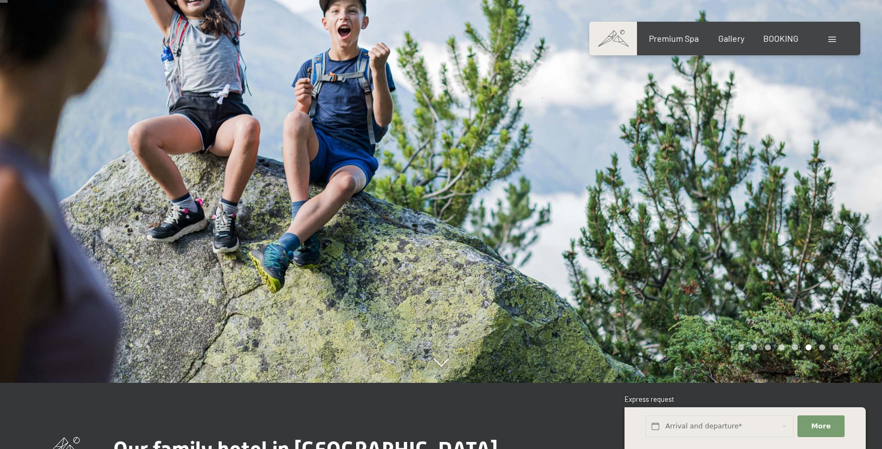
click at [822, 350] on div "Carousel Page 7" at bounding box center [822, 347] width 6 height 6
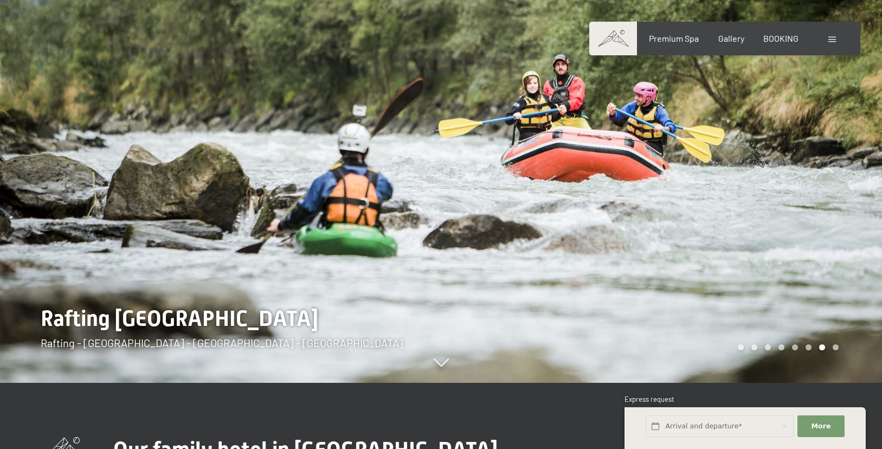
click at [832, 347] on div "Carousel Pagination" at bounding box center [786, 347] width 105 height 6
click at [836, 347] on div "Carousel Page 8" at bounding box center [836, 347] width 6 height 6
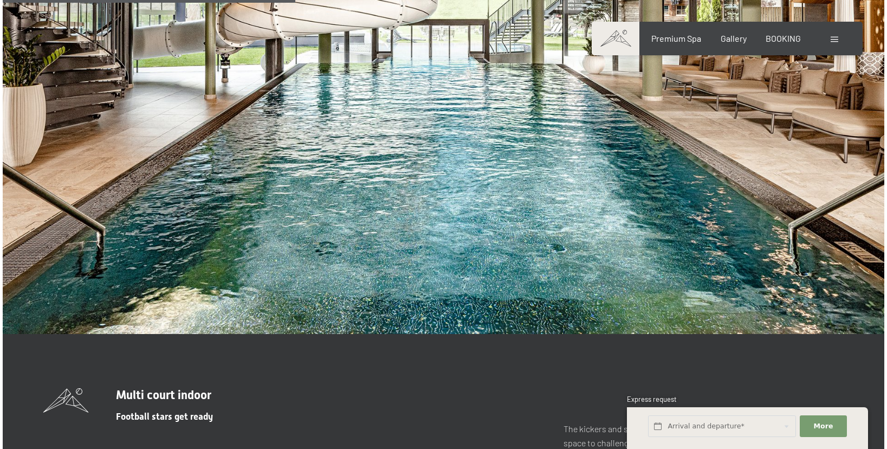
scroll to position [2405, 0]
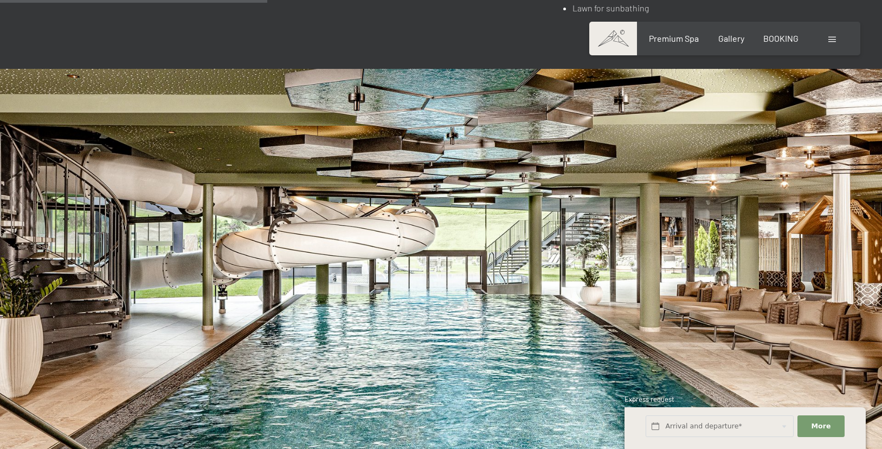
click at [835, 37] on span at bounding box center [832, 39] width 8 height 5
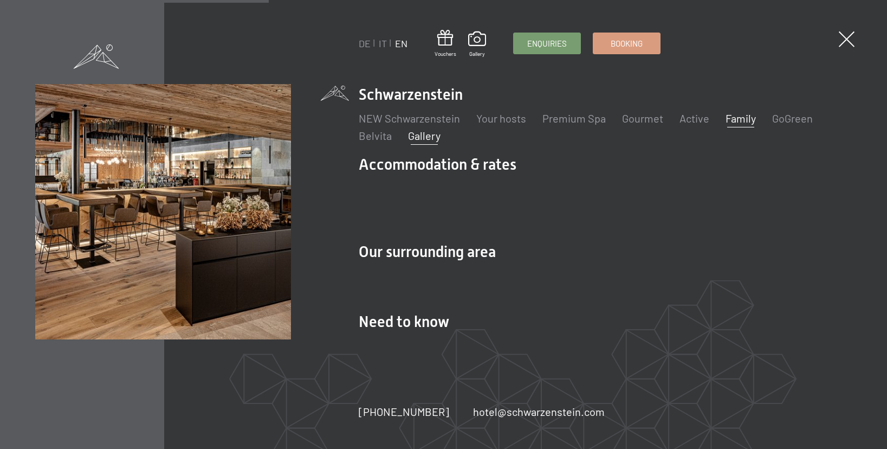
click at [426, 137] on link "Gallery" at bounding box center [424, 135] width 33 height 13
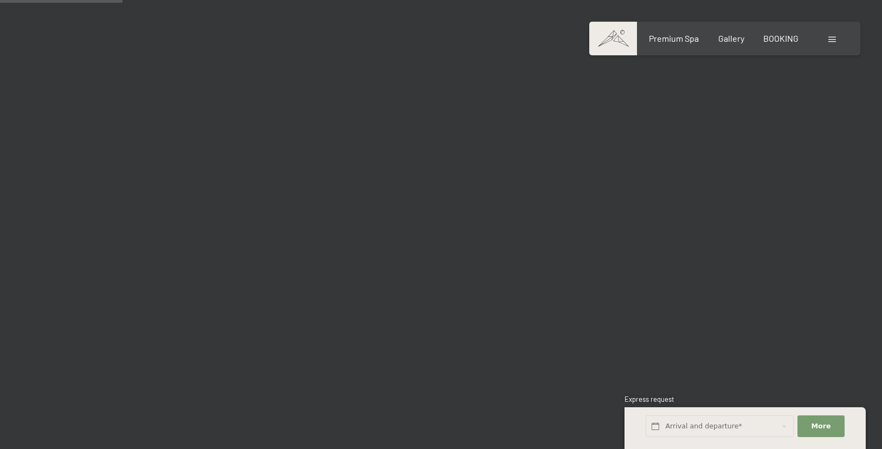
scroll to position [1604, 0]
